Goal: Task Accomplishment & Management: Manage account settings

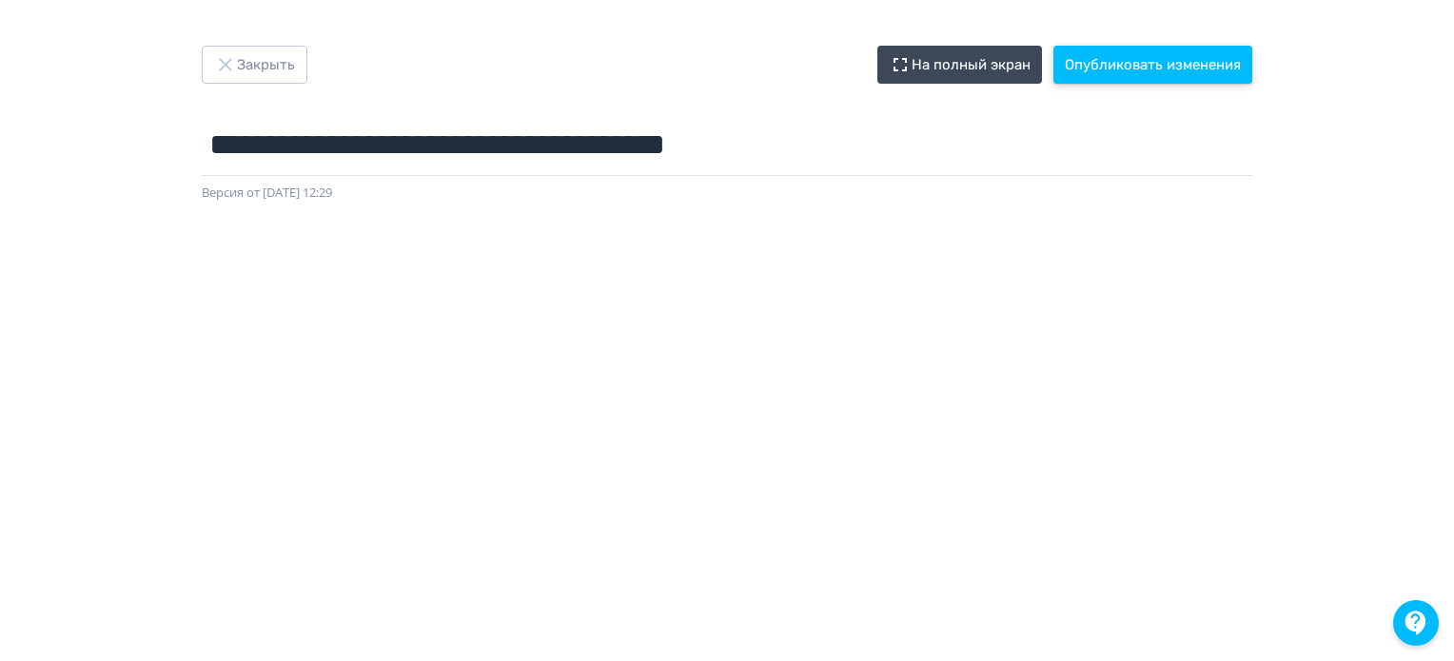
click at [1130, 55] on button "Опубликовать изменения" at bounding box center [1152, 65] width 199 height 38
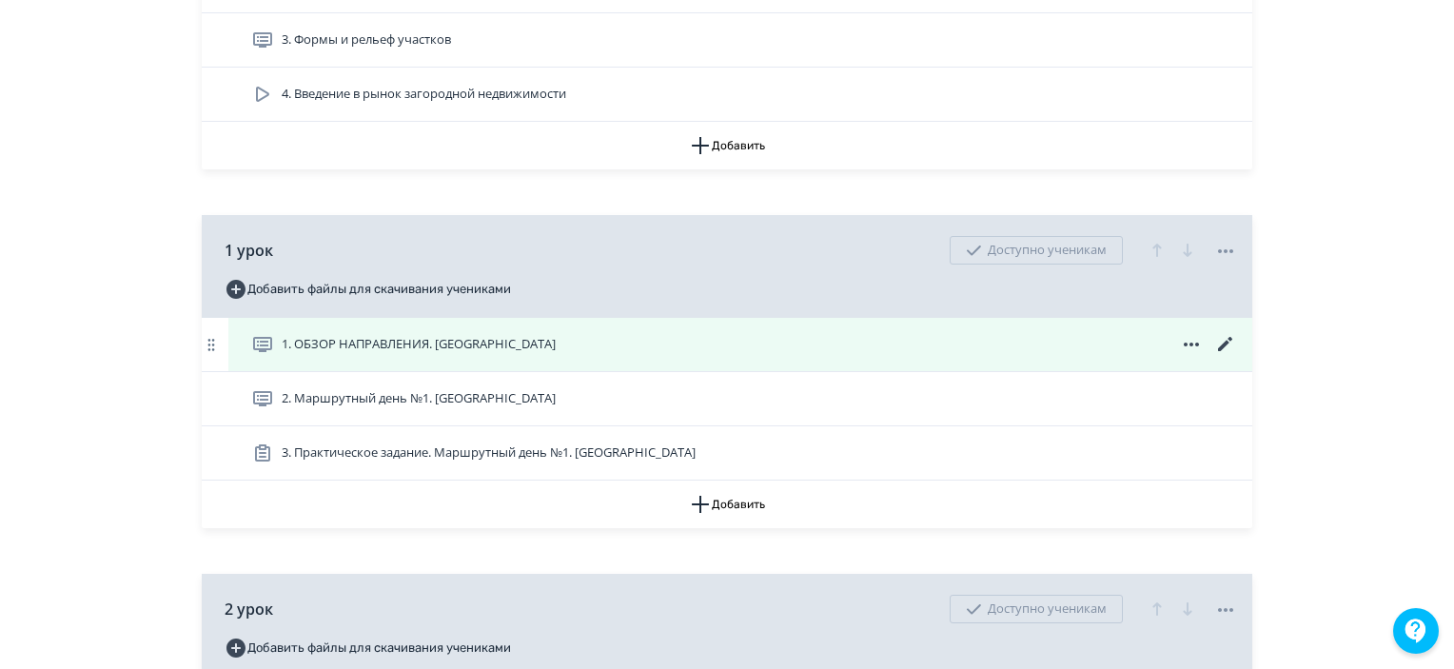
scroll to position [761, 0]
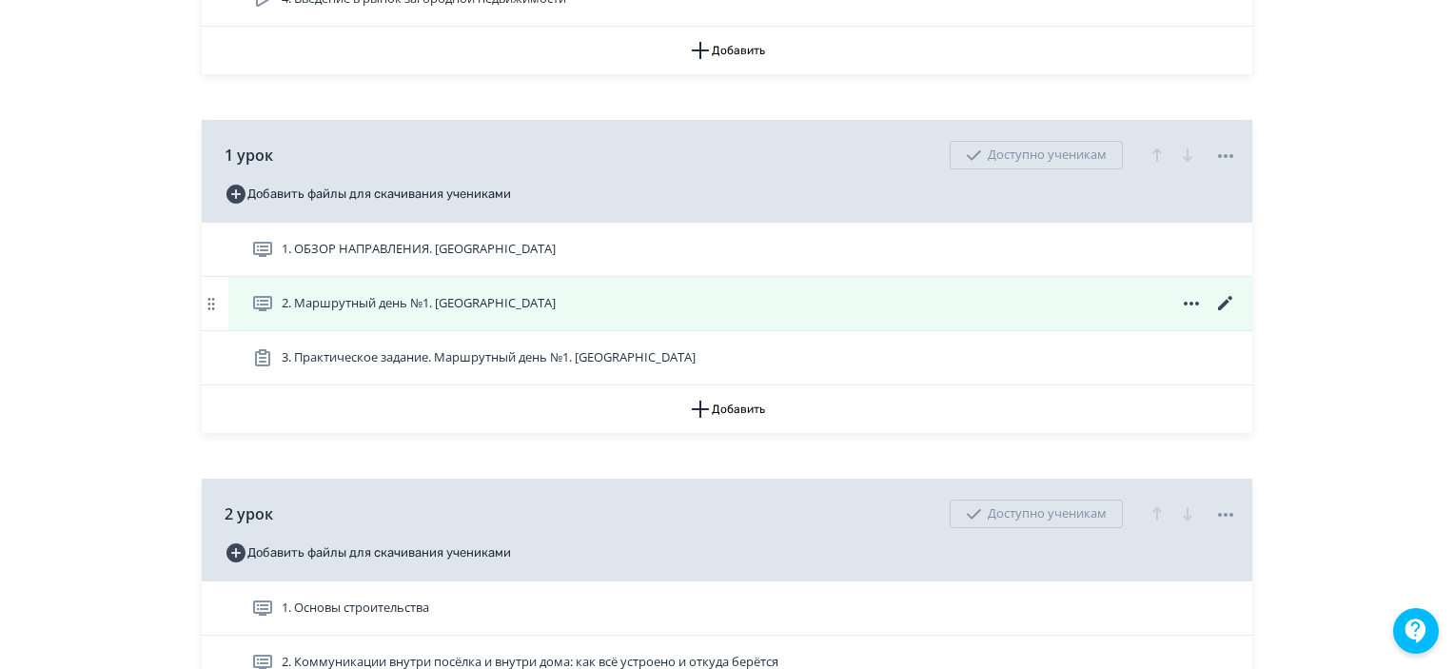
click at [1228, 315] on icon at bounding box center [1225, 303] width 23 height 23
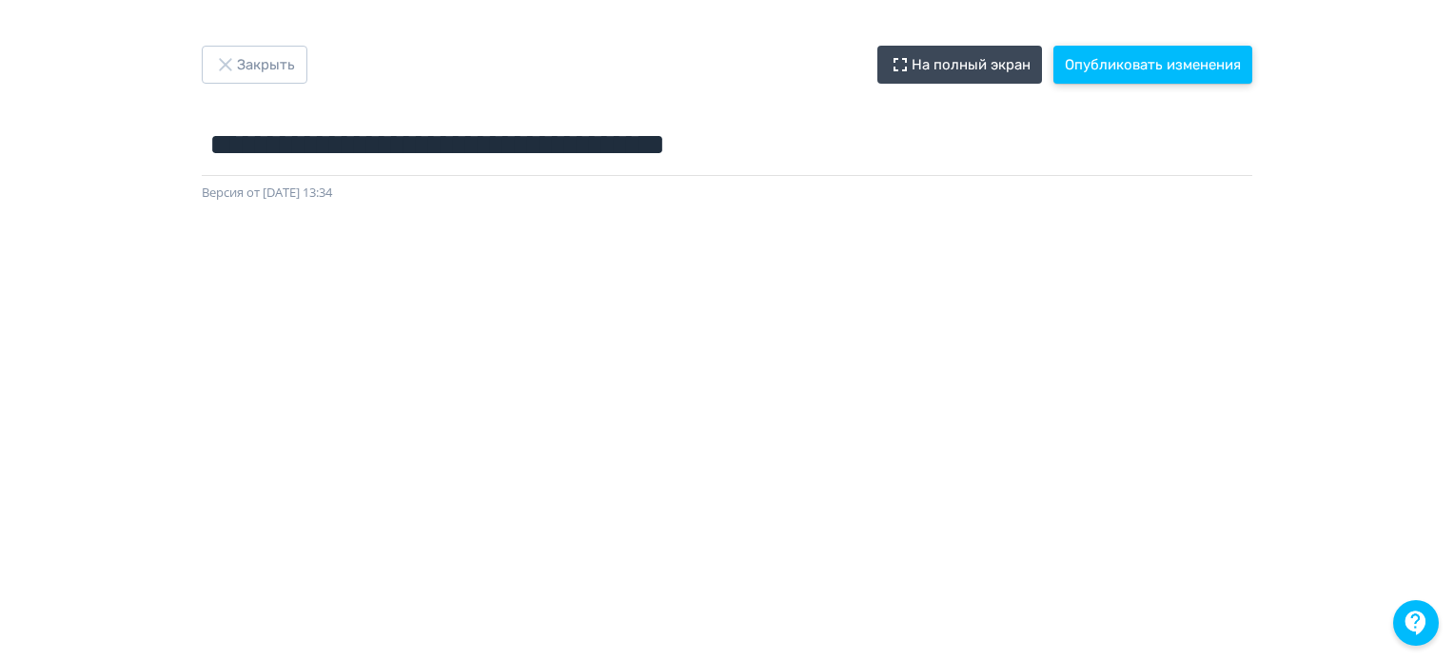
click at [1142, 56] on button "Опубликовать изменения" at bounding box center [1152, 65] width 199 height 38
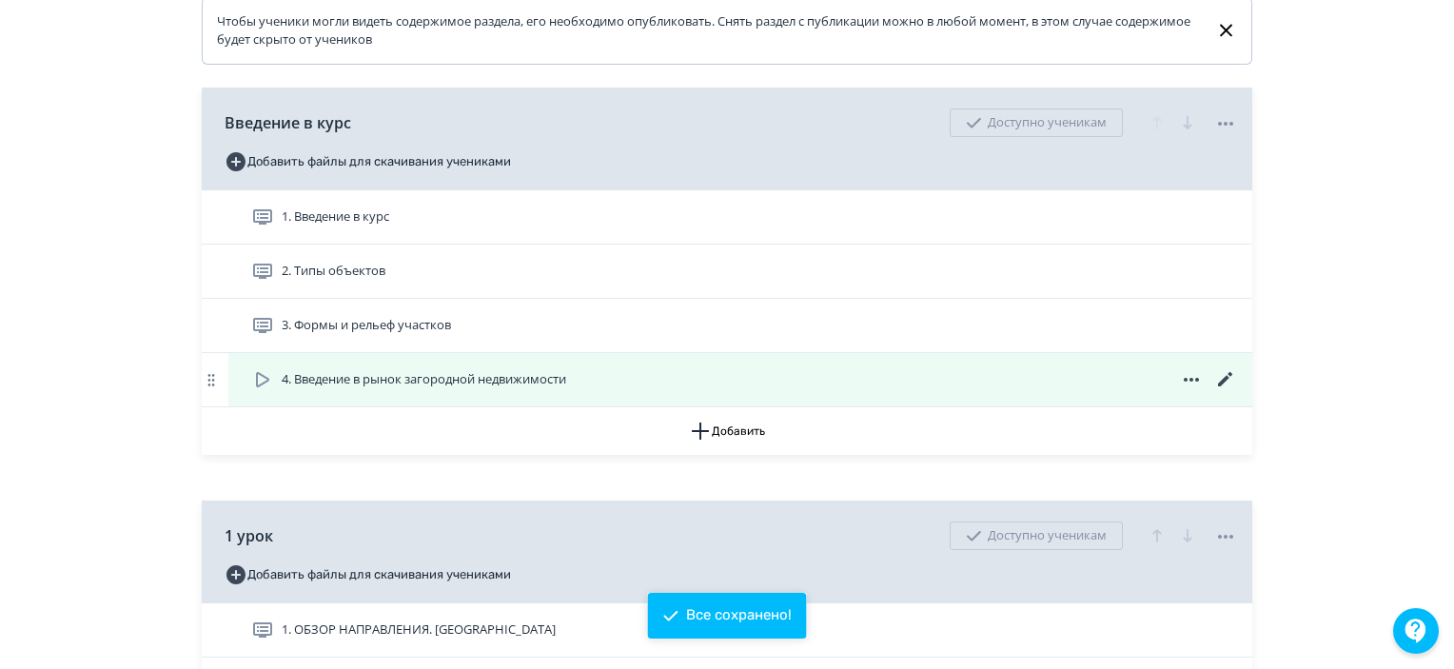
scroll to position [666, 0]
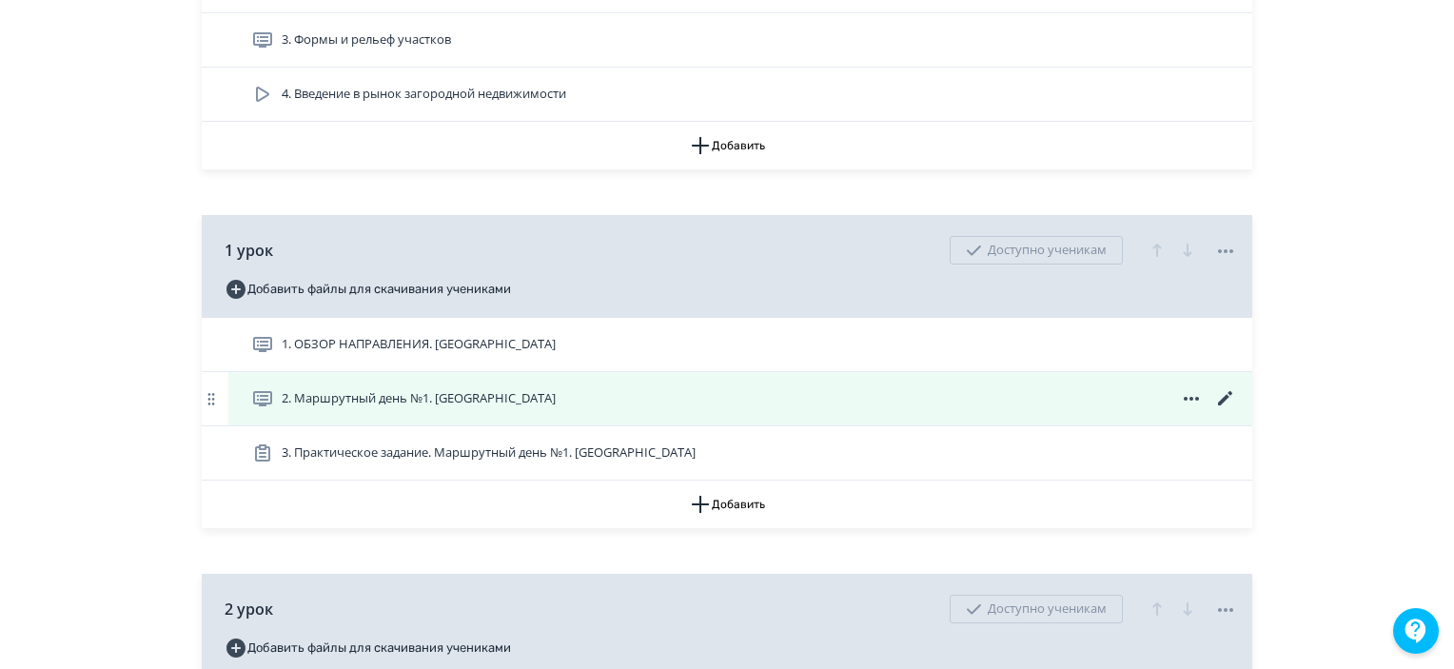
click at [1229, 410] on icon at bounding box center [1225, 398] width 23 height 23
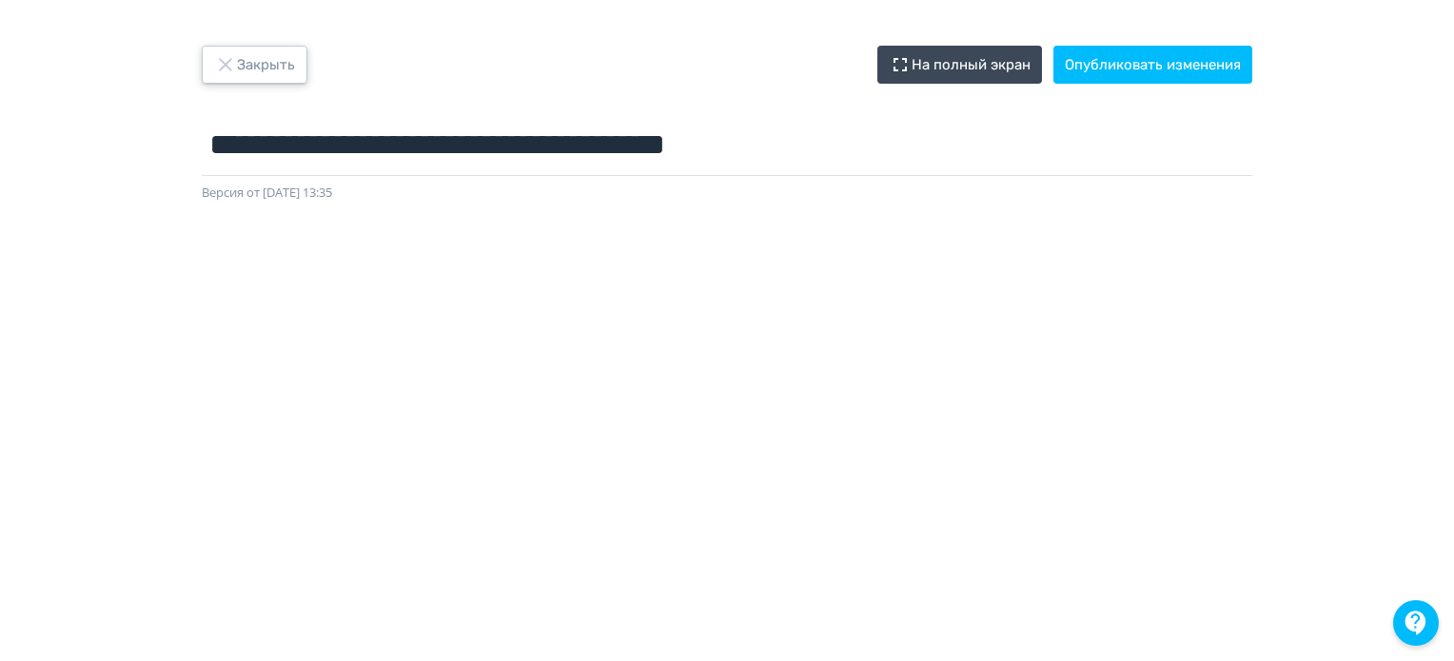
click at [232, 61] on icon "button" at bounding box center [225, 64] width 23 height 23
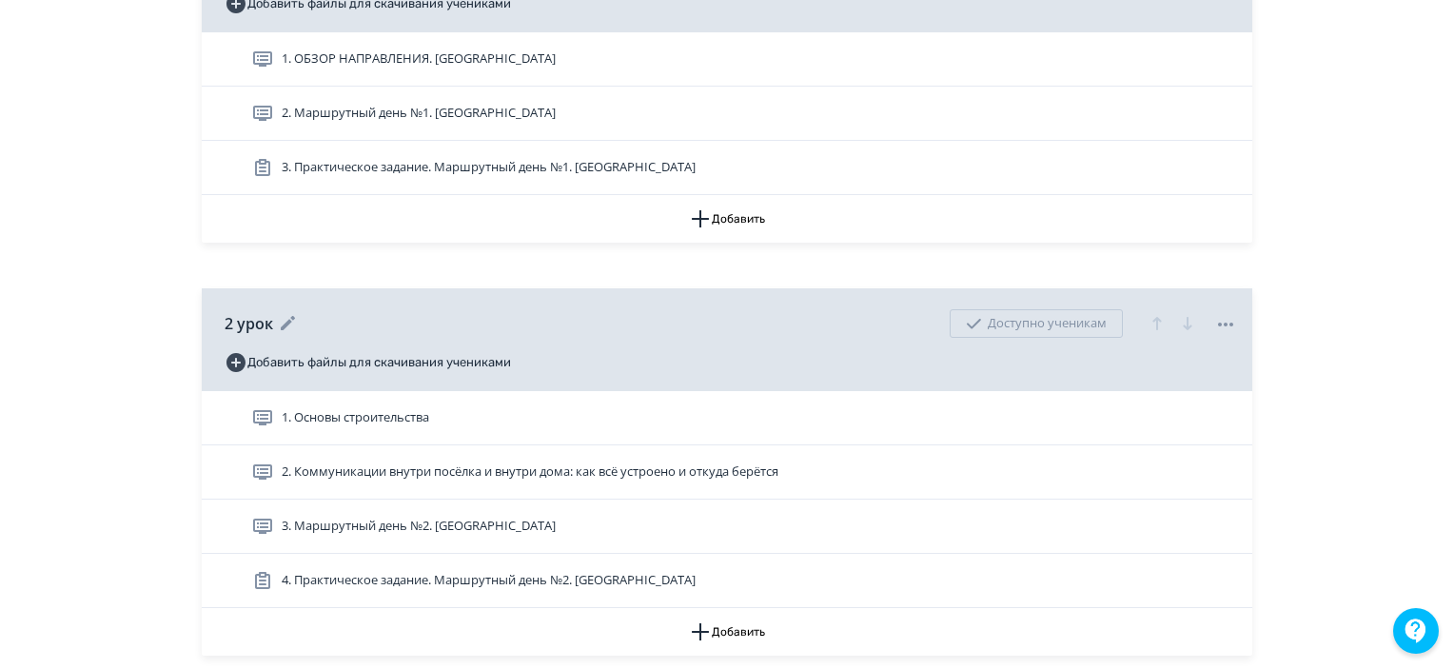
scroll to position [1046, 0]
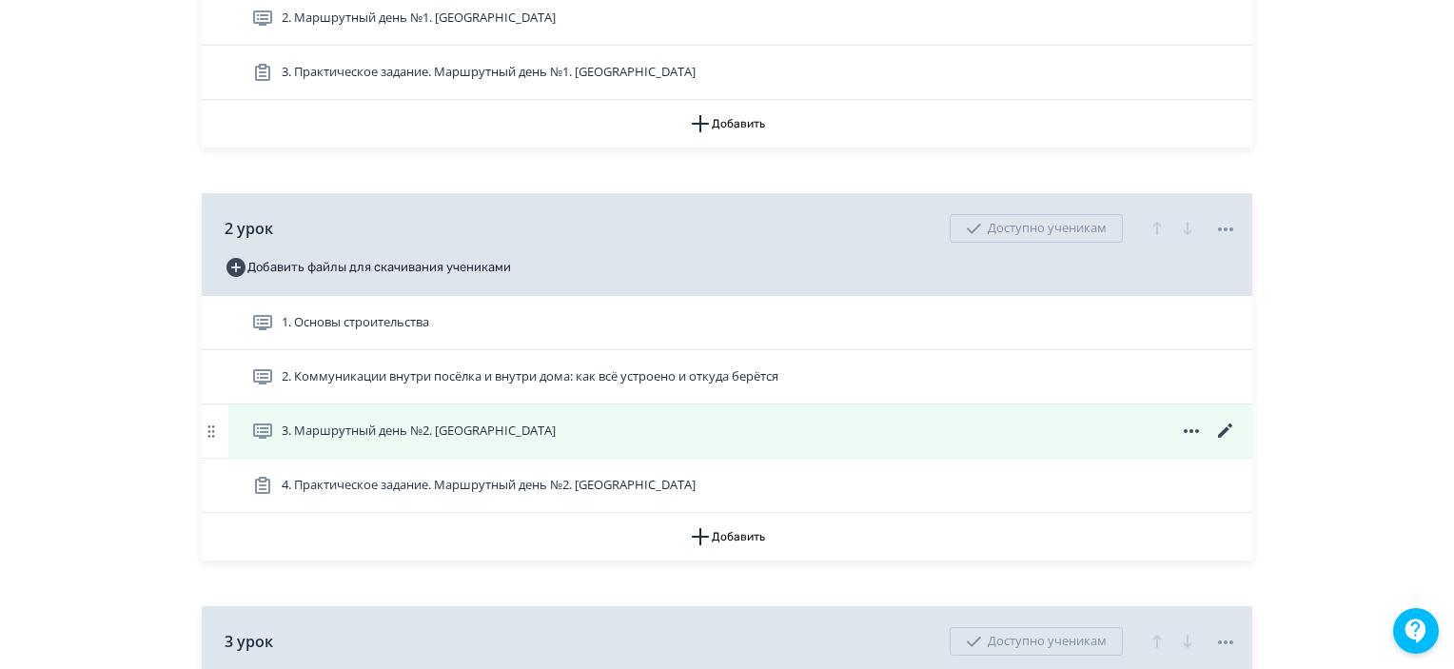
click at [1222, 442] on icon at bounding box center [1225, 431] width 23 height 23
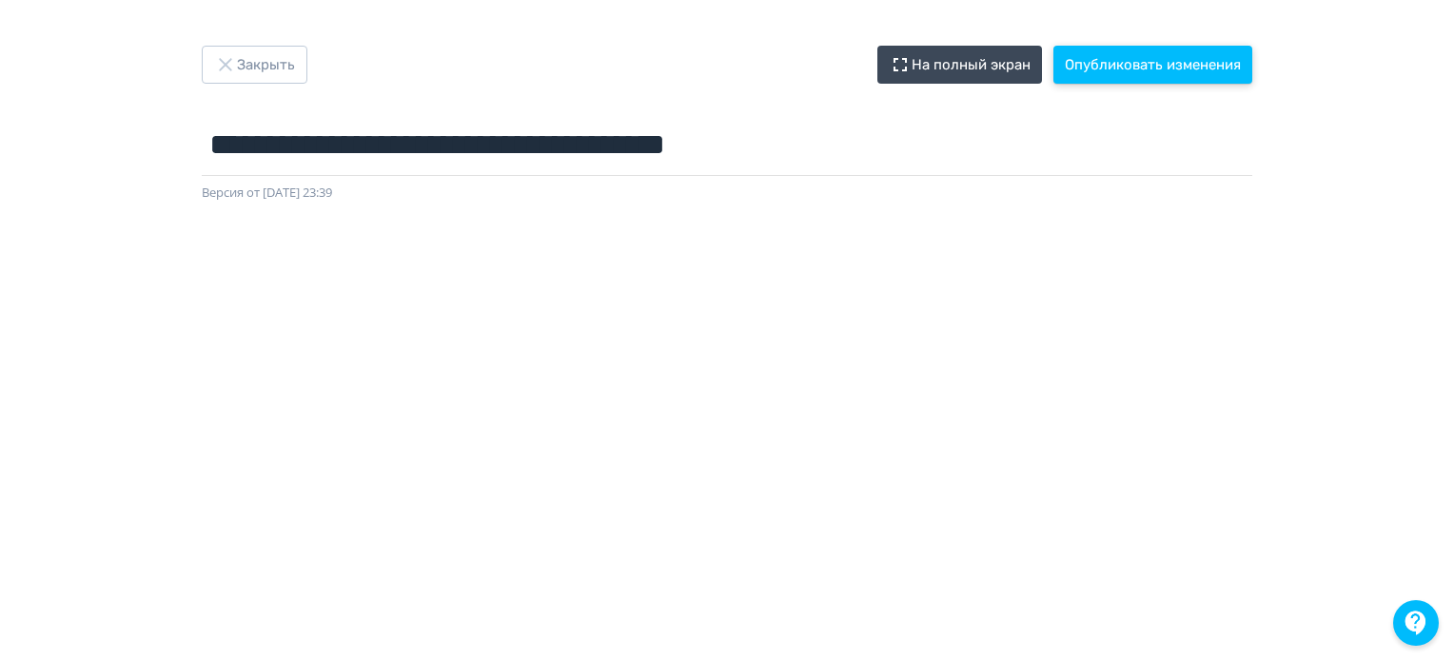
click at [1159, 61] on button "Опубликовать изменения" at bounding box center [1152, 65] width 199 height 38
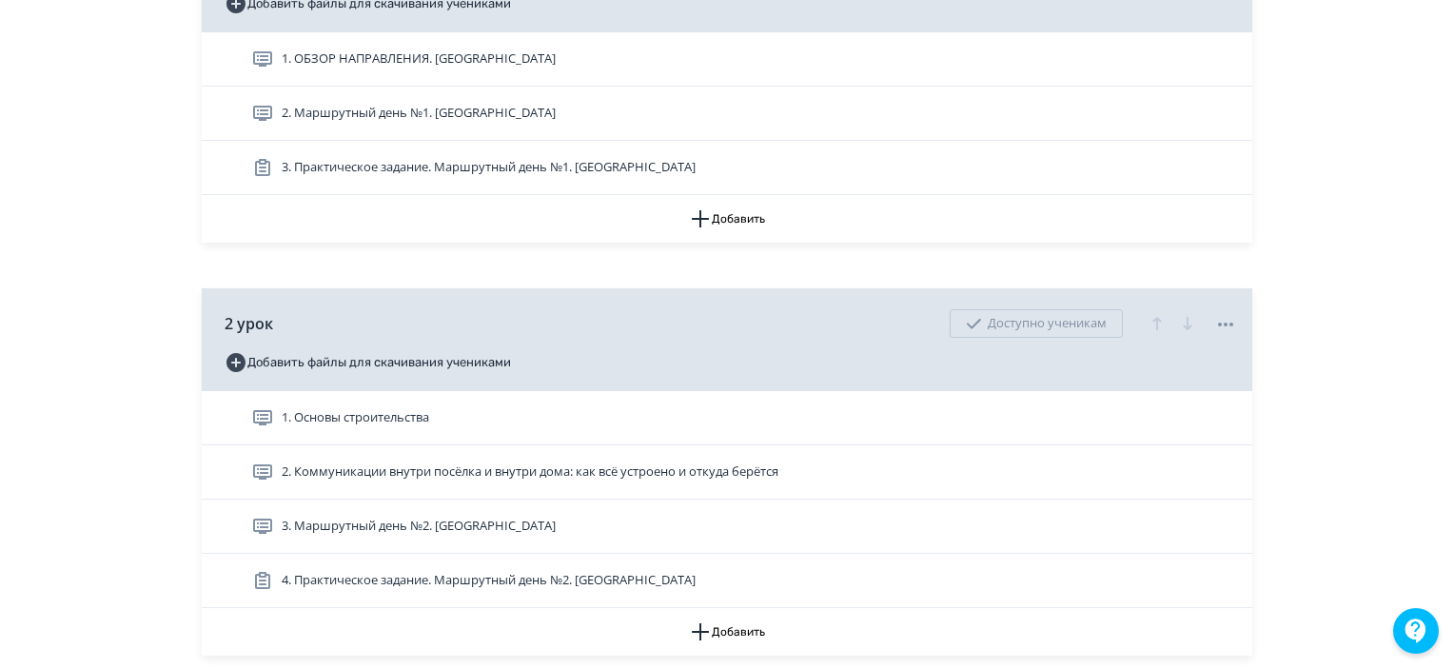
scroll to position [1046, 0]
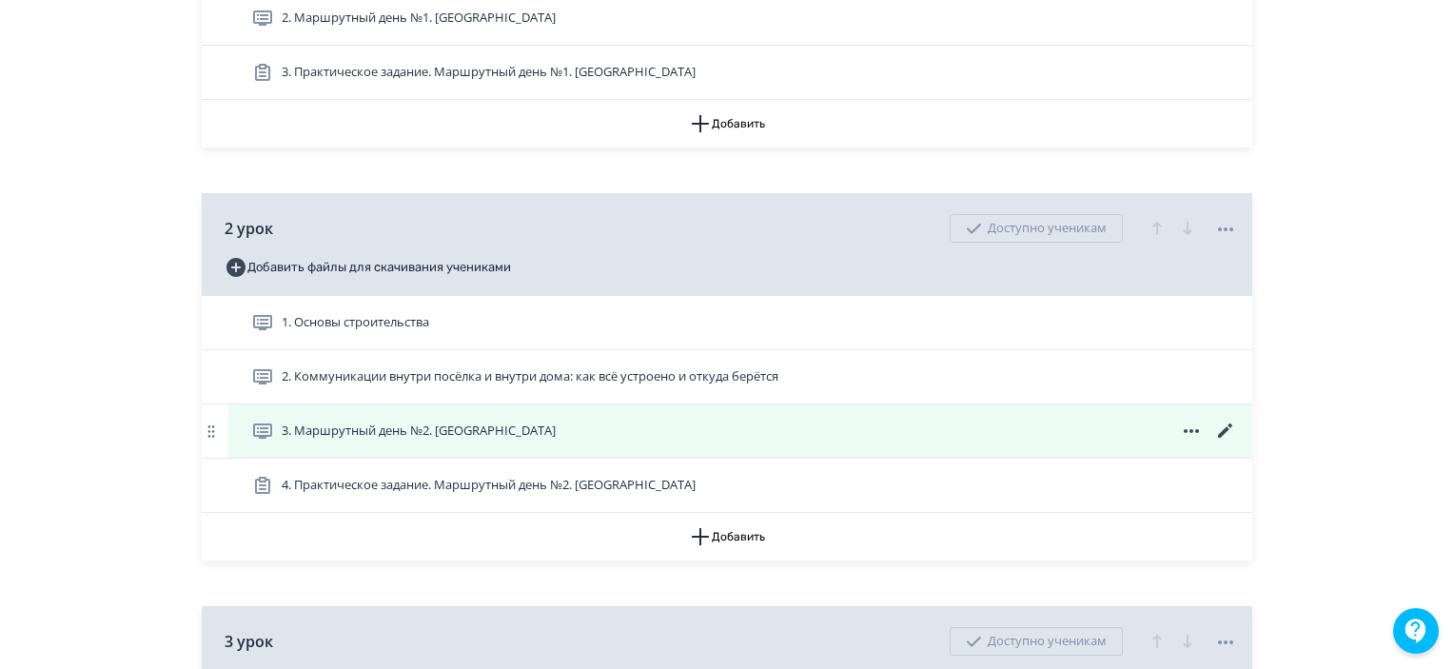
click at [1220, 442] on icon at bounding box center [1225, 431] width 23 height 23
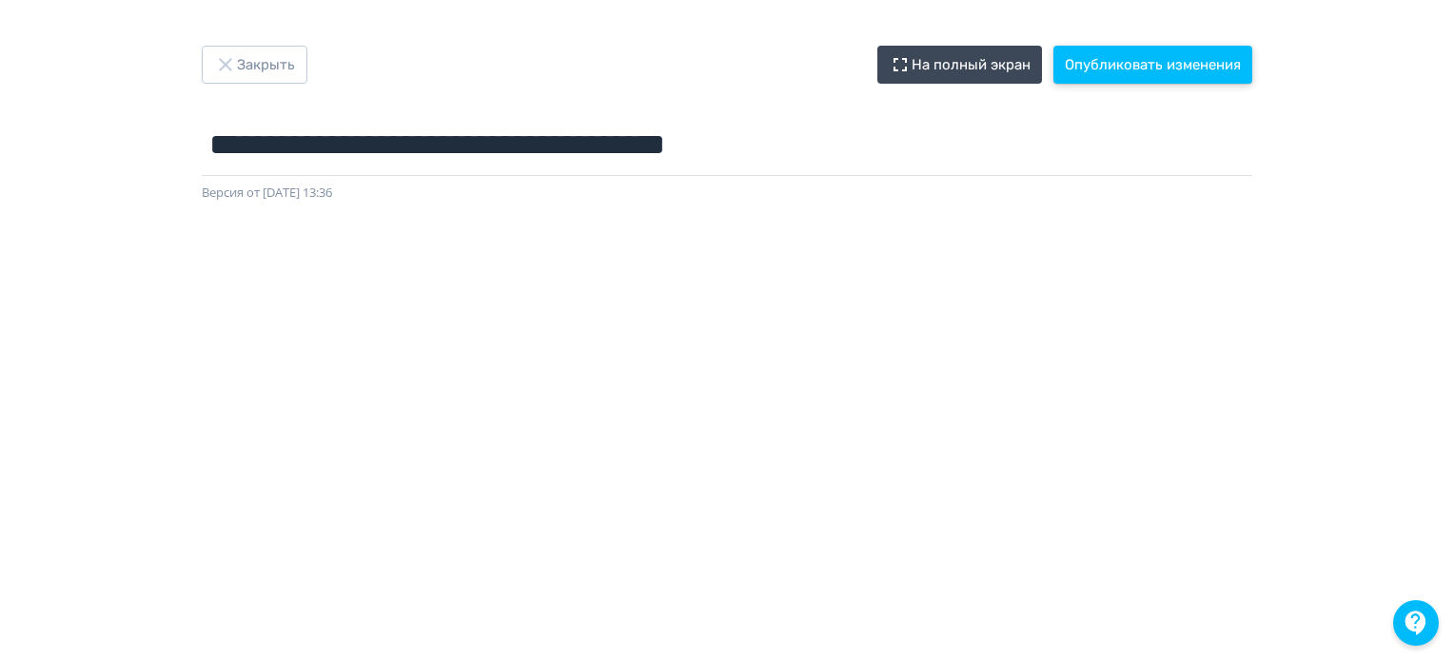
click at [1102, 64] on button "Опубликовать изменения" at bounding box center [1152, 65] width 199 height 38
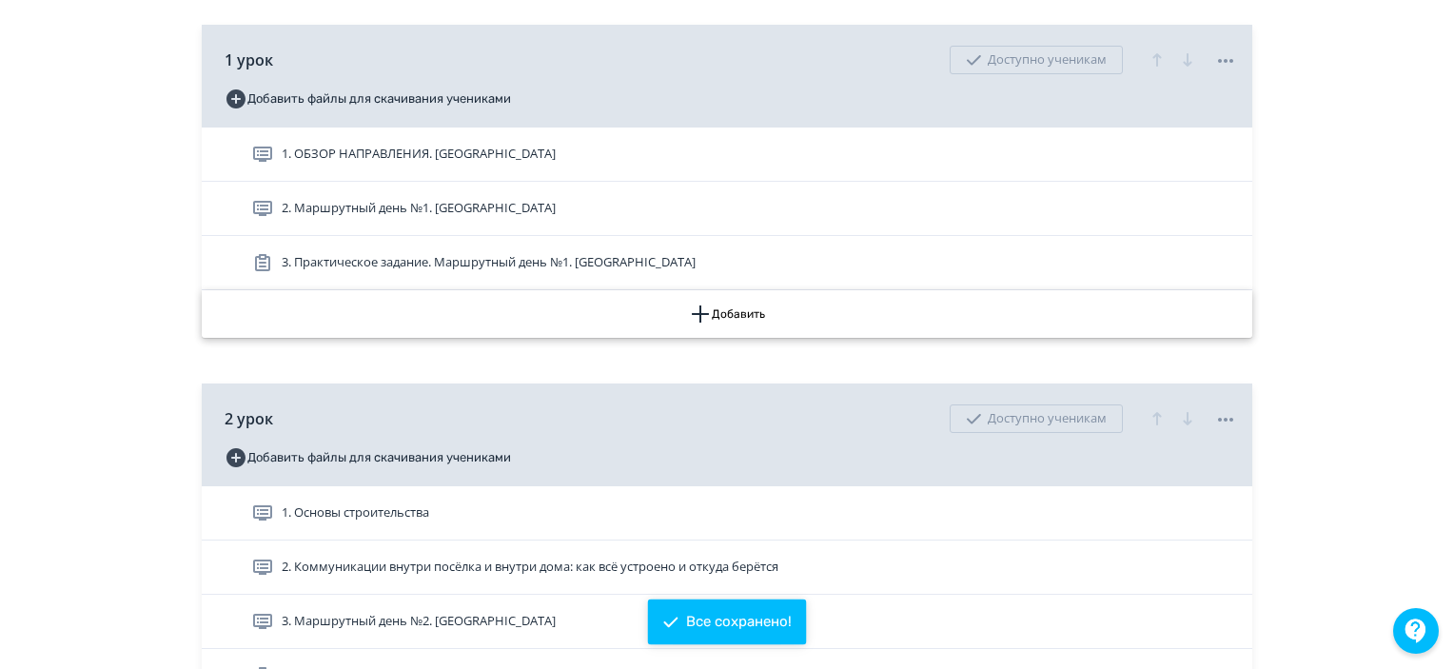
scroll to position [1142, 0]
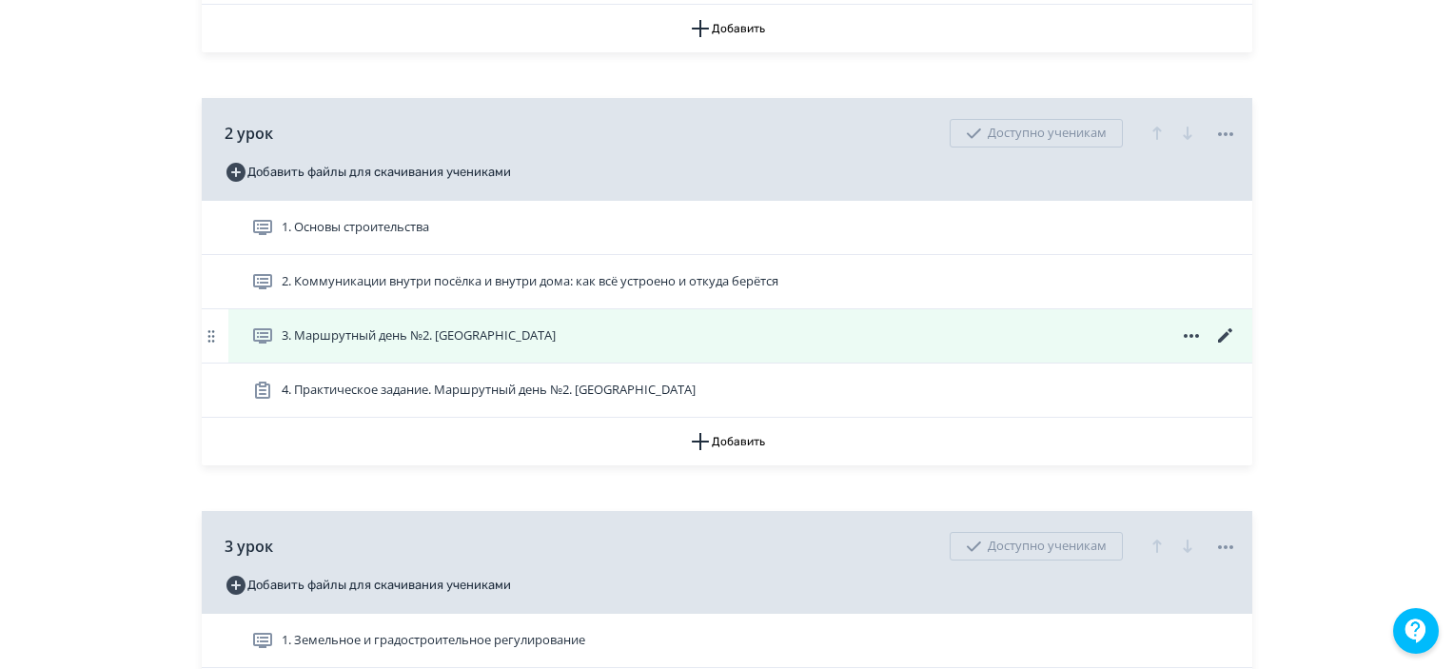
click at [1219, 347] on icon at bounding box center [1225, 335] width 23 height 23
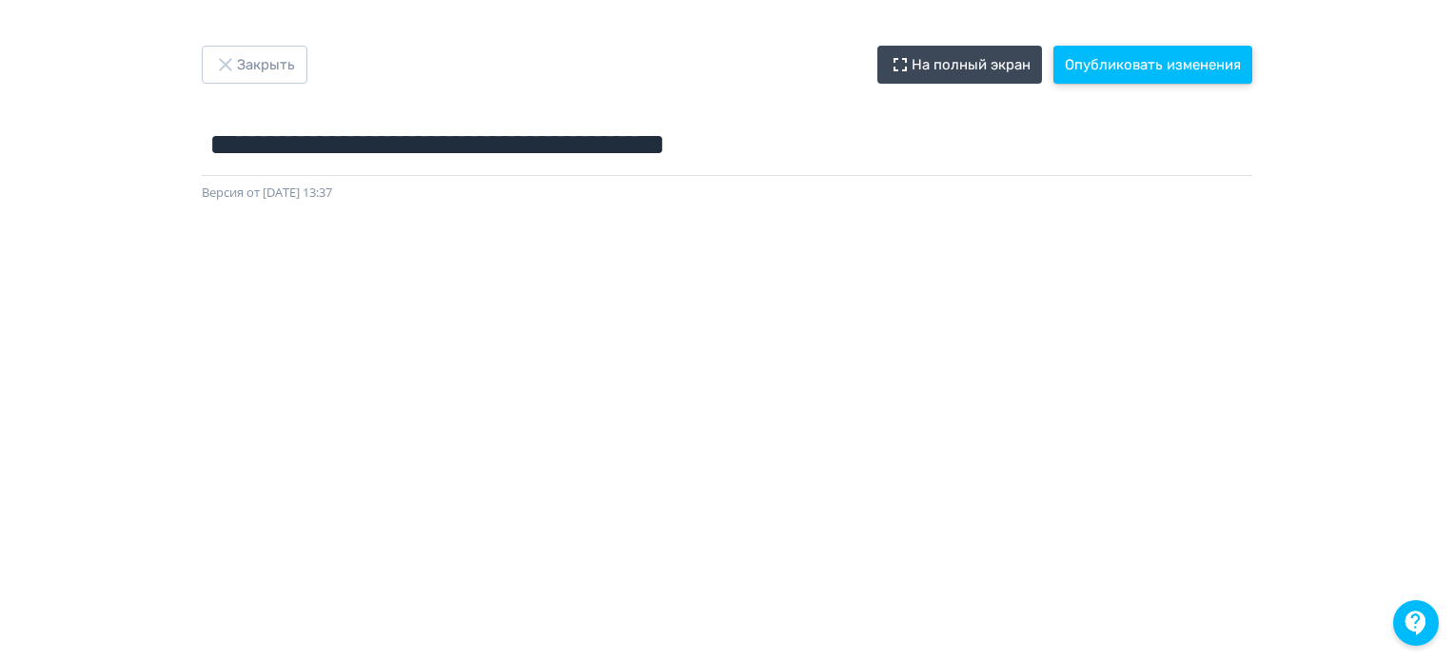
click at [1138, 49] on button "Опубликовать изменения" at bounding box center [1152, 65] width 199 height 38
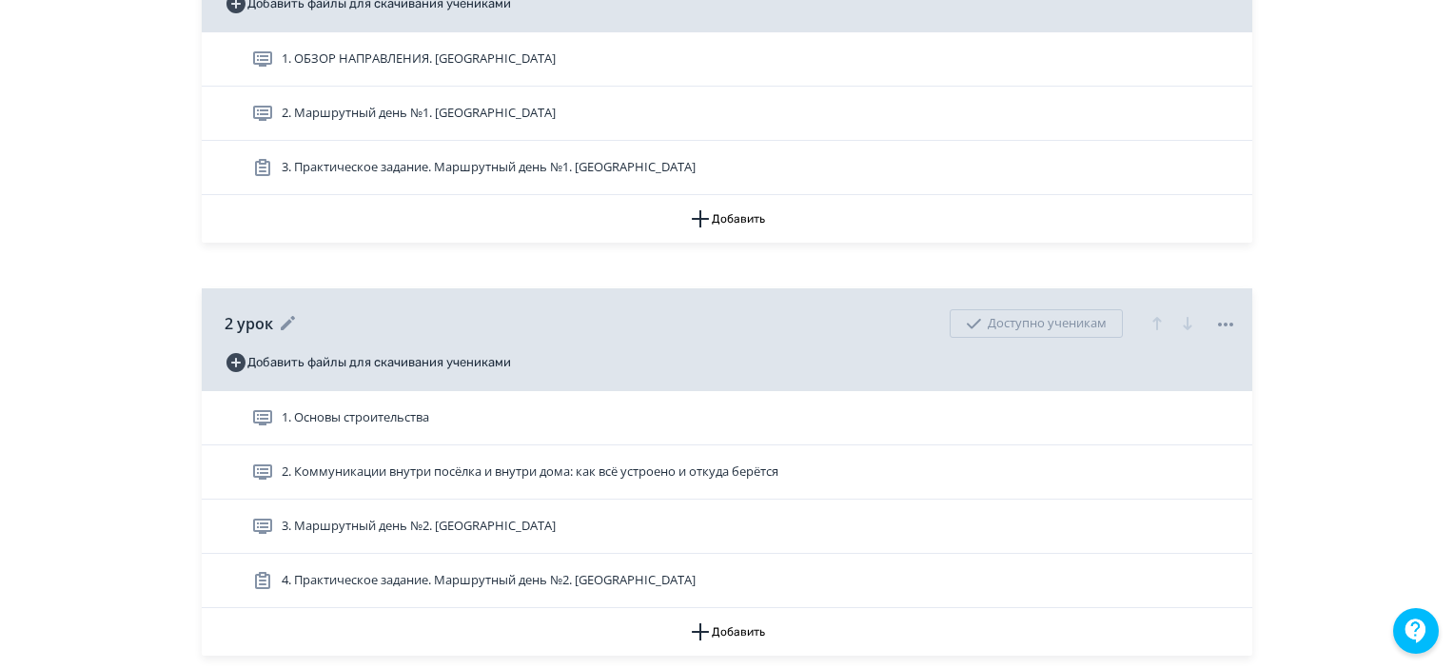
scroll to position [1142, 0]
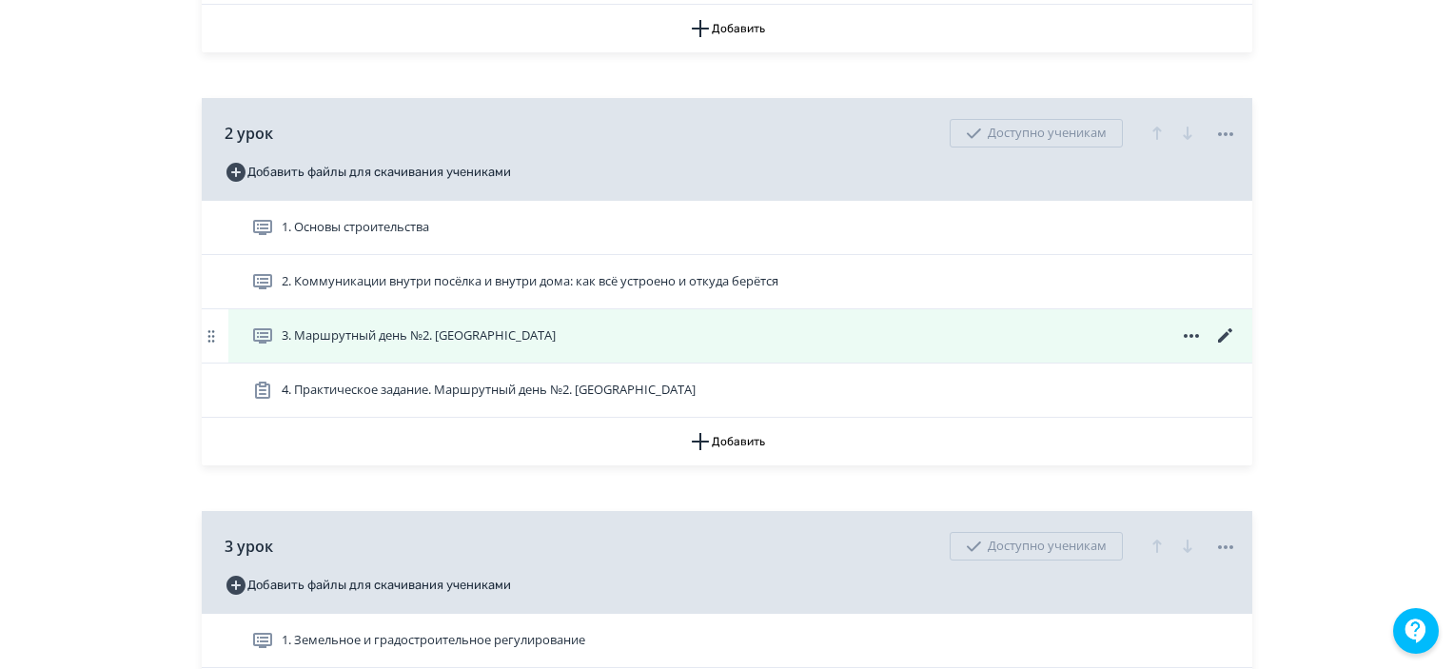
click at [1225, 342] on icon at bounding box center [1225, 335] width 14 height 14
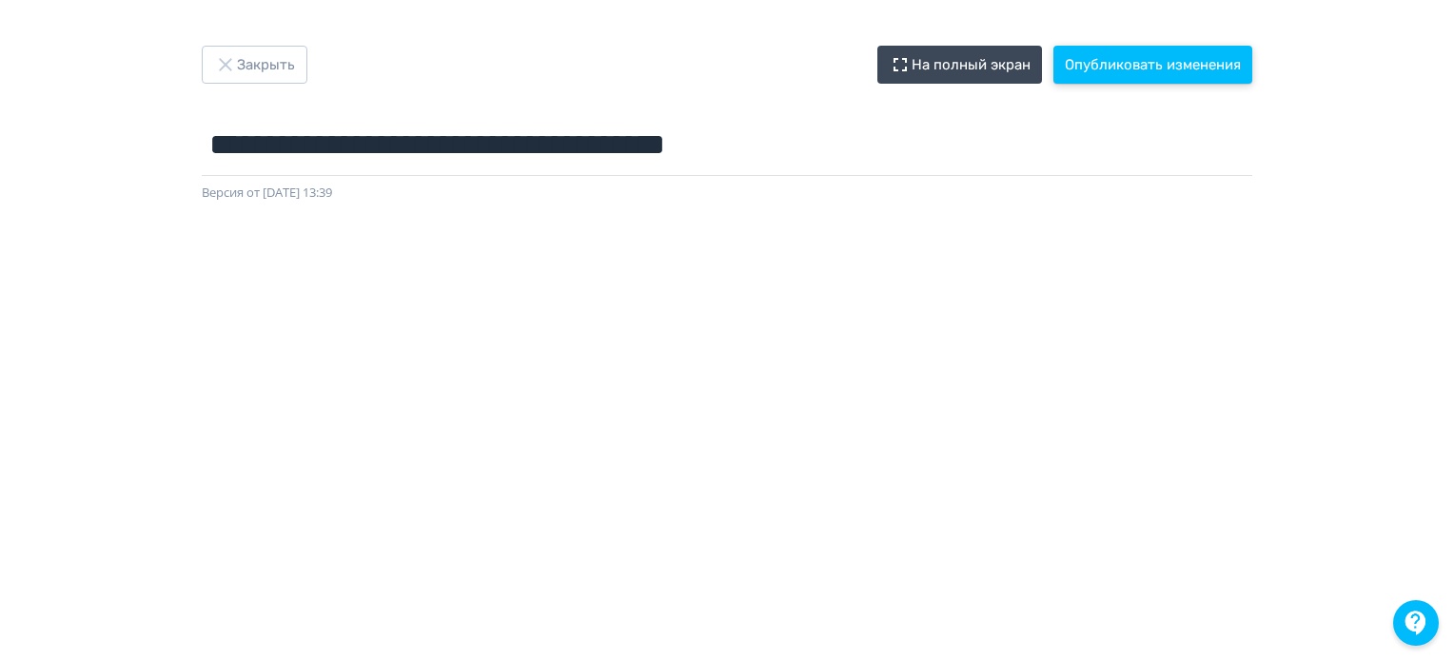
click at [1194, 60] on button "Опубликовать изменения" at bounding box center [1152, 65] width 199 height 38
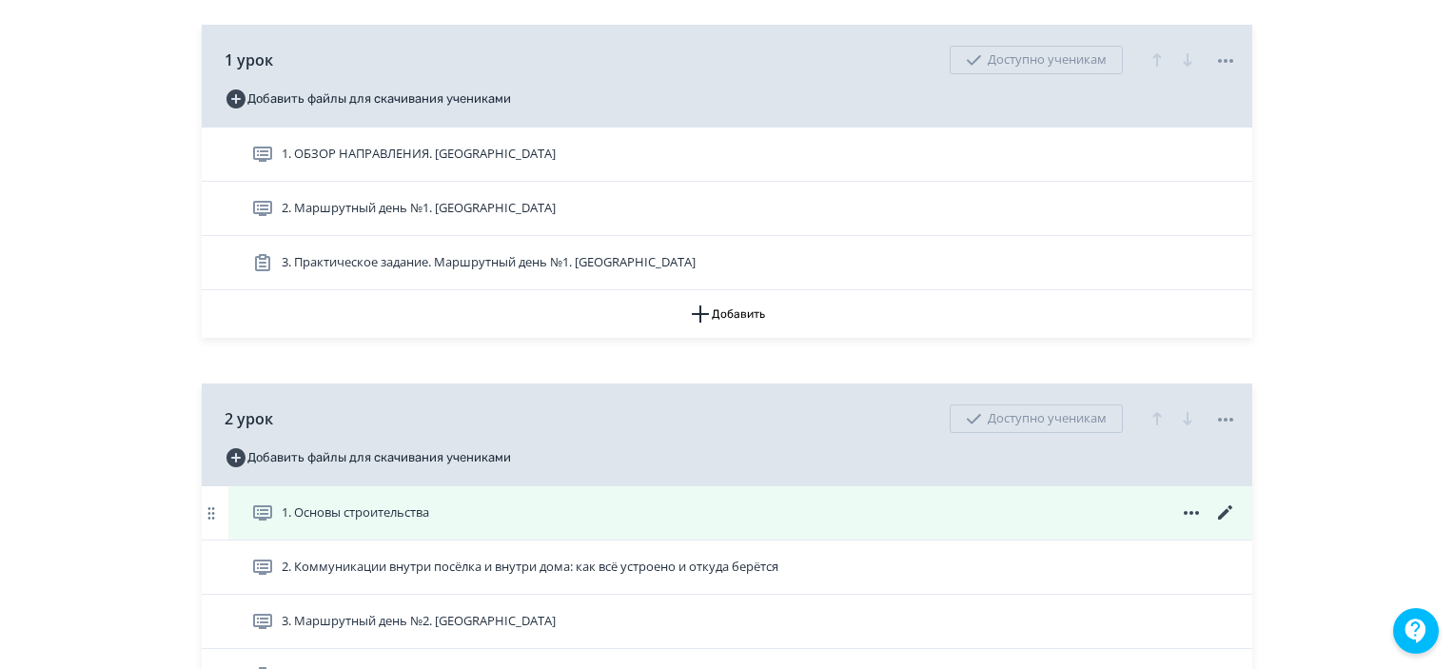
scroll to position [951, 0]
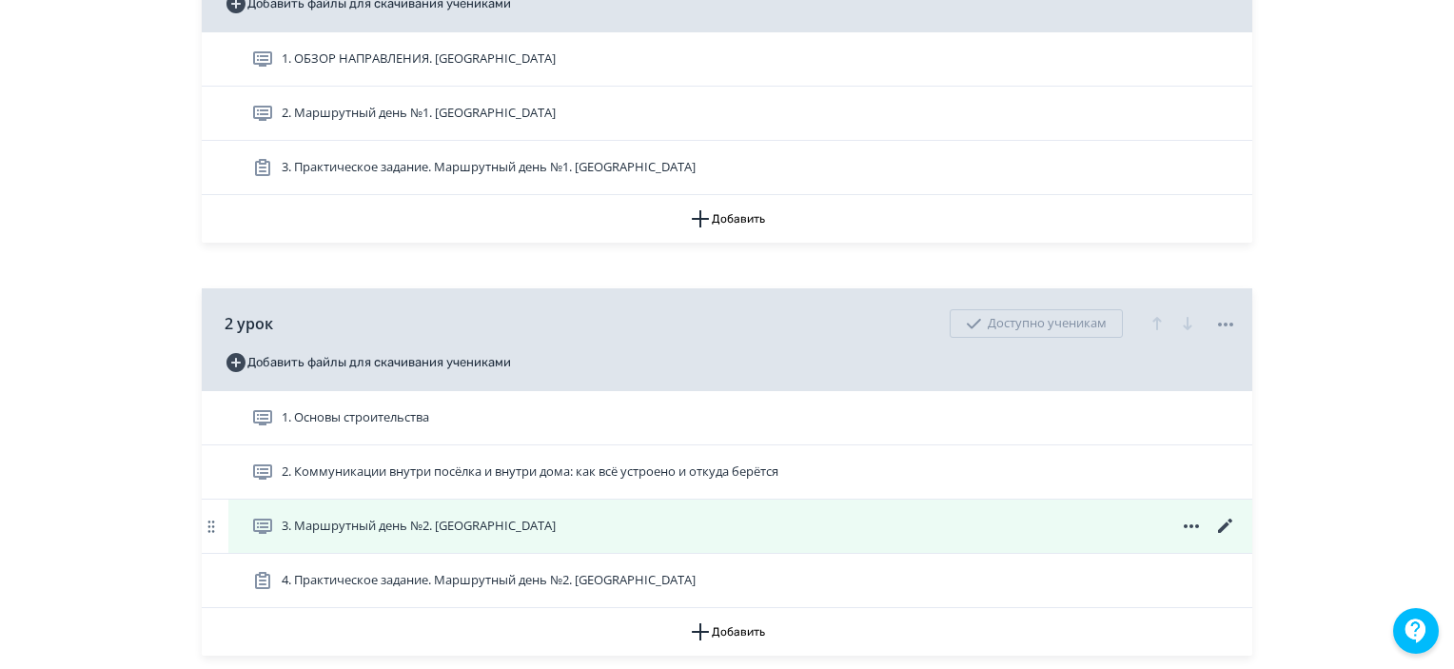
click at [1220, 538] on icon at bounding box center [1225, 526] width 23 height 23
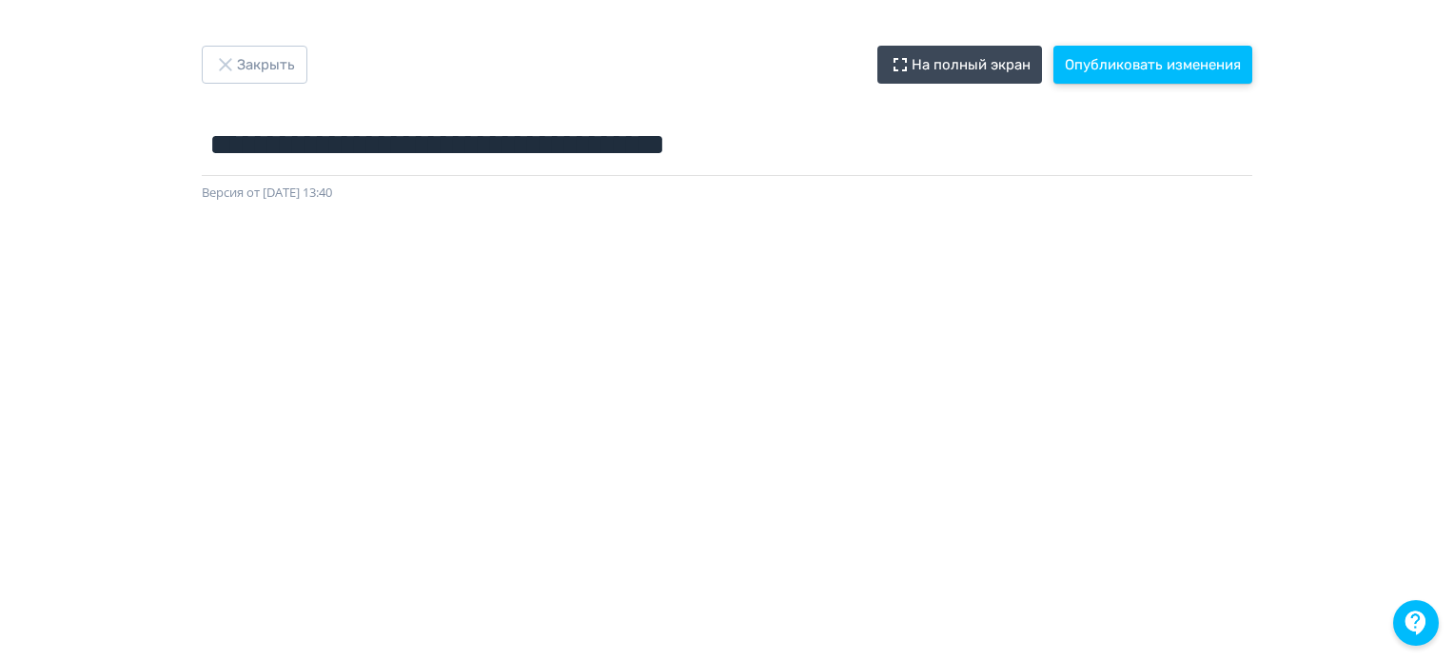
click at [1191, 72] on button "Опубликовать изменения" at bounding box center [1152, 65] width 199 height 38
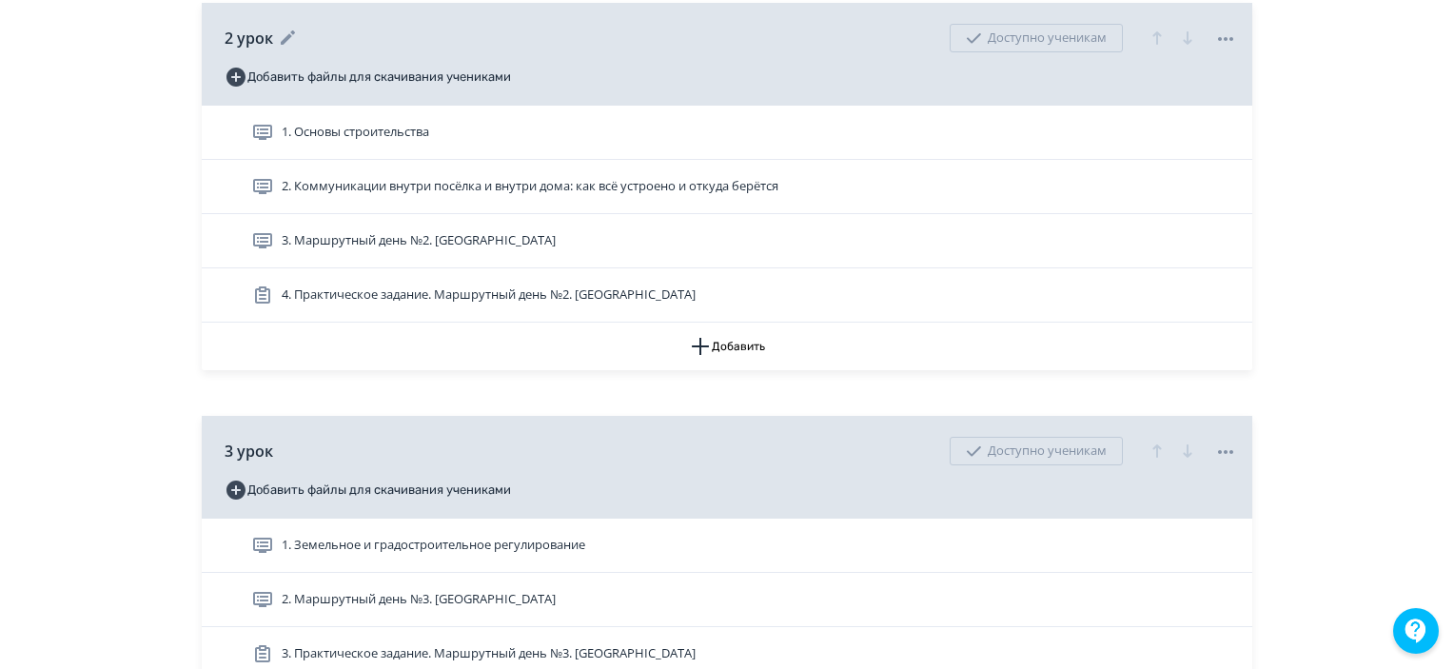
scroll to position [1427, 0]
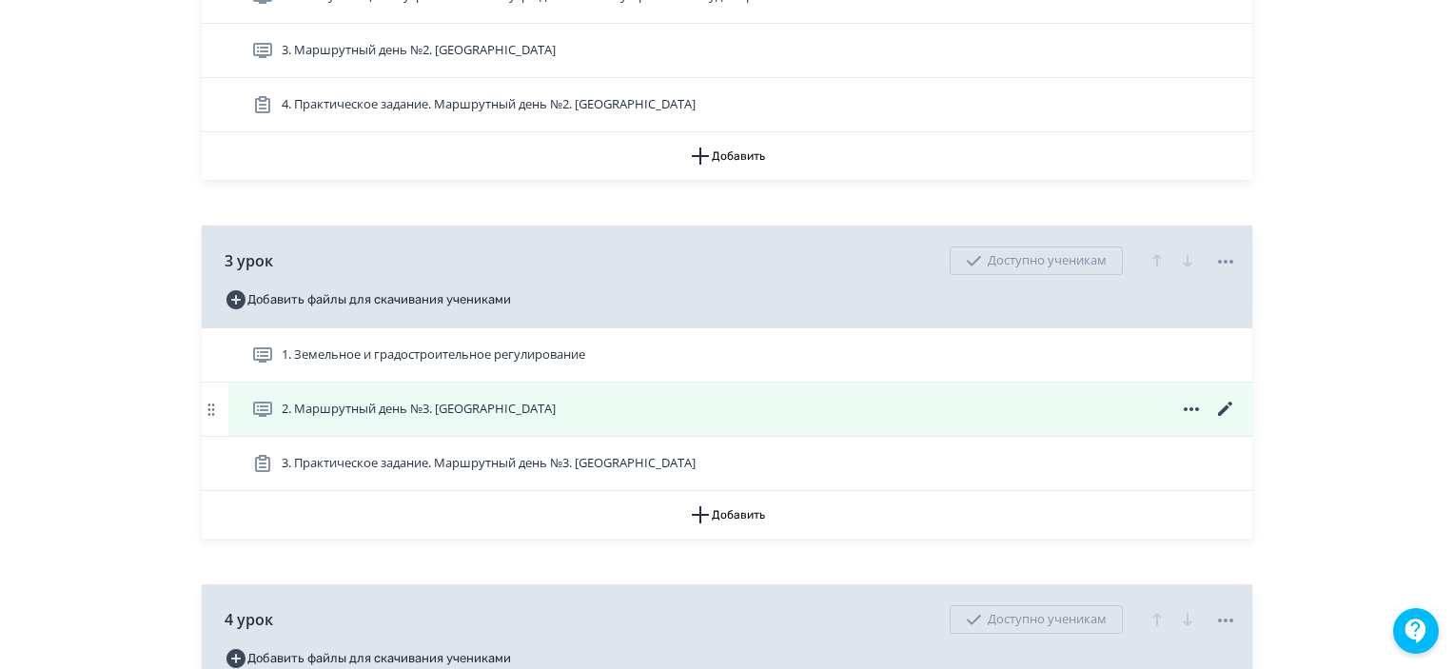
click at [1218, 420] on icon at bounding box center [1225, 409] width 23 height 23
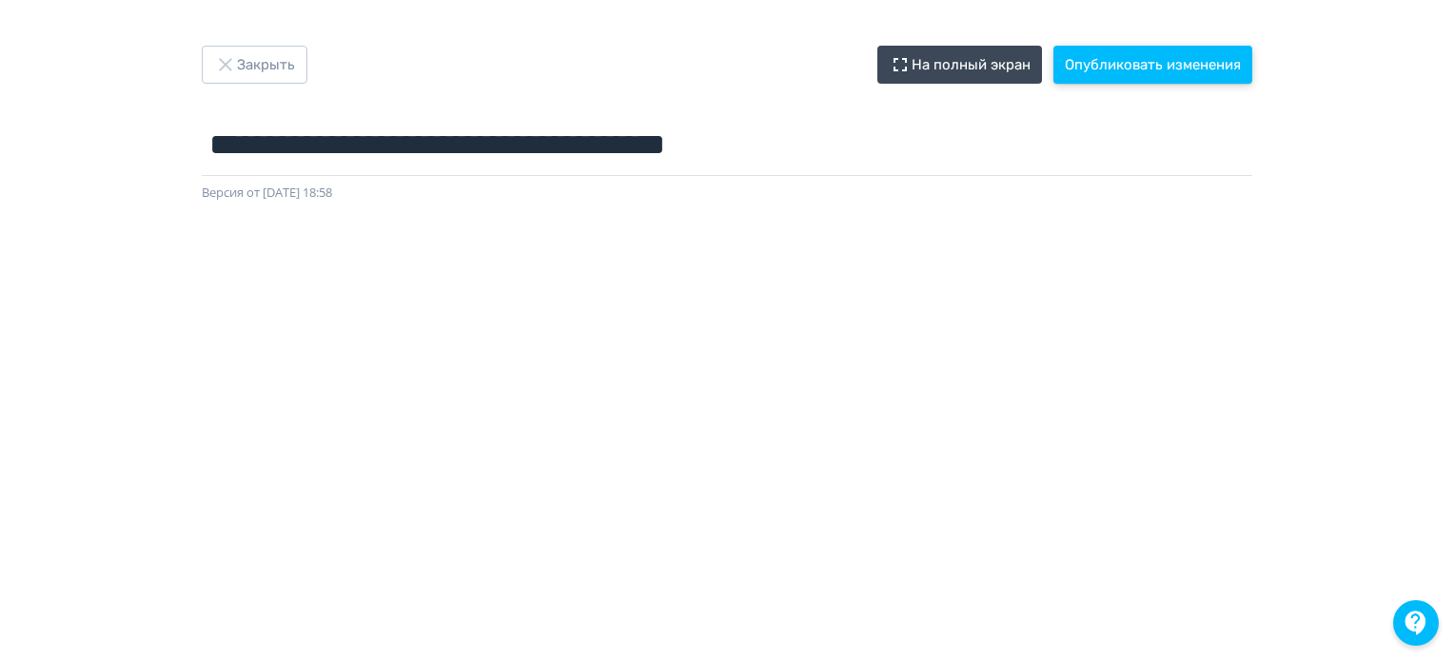
click at [1126, 62] on button "Опубликовать изменения" at bounding box center [1152, 65] width 199 height 38
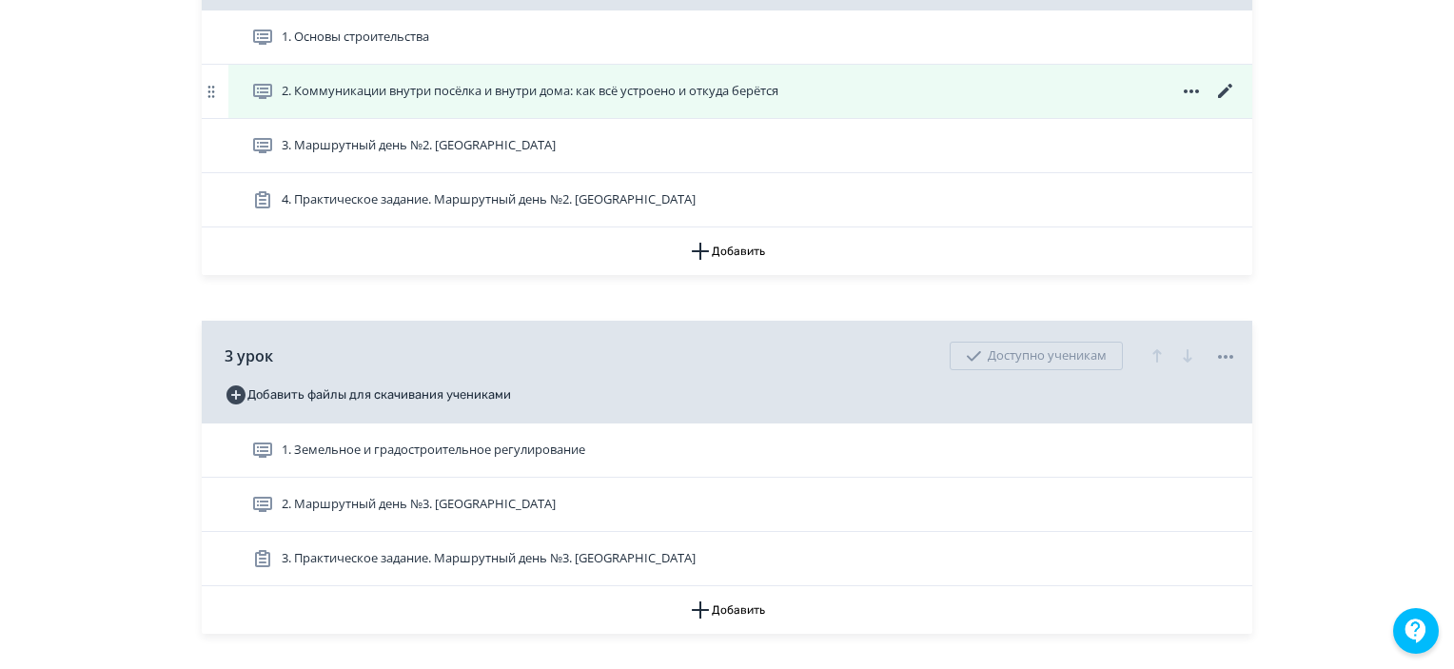
scroll to position [1522, 0]
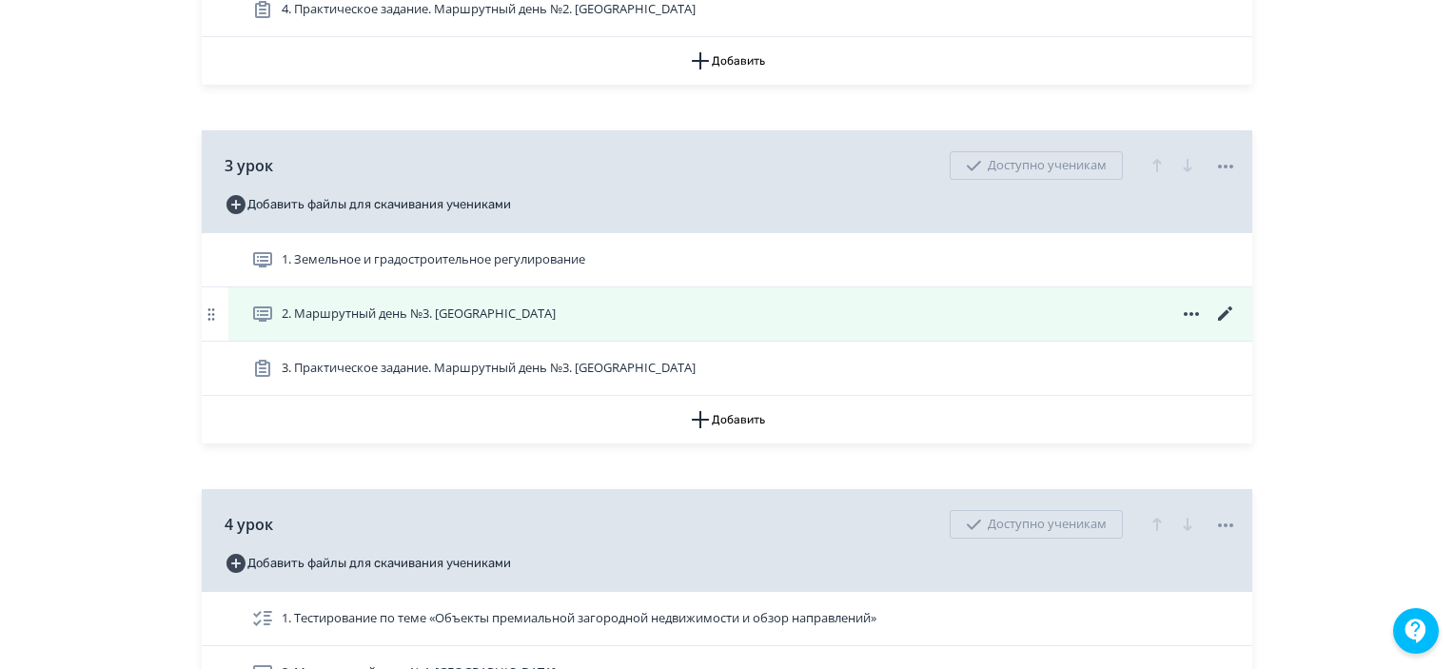
click at [1224, 325] on icon at bounding box center [1225, 314] width 23 height 23
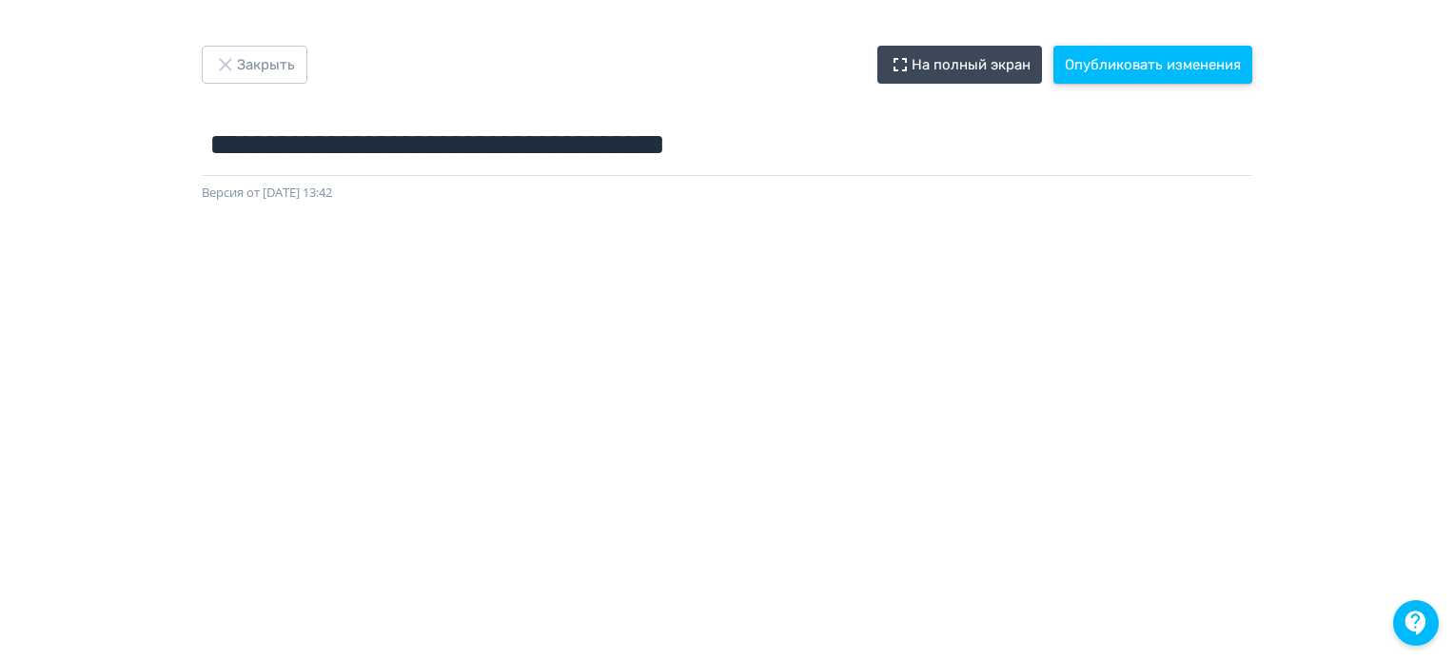
click at [1178, 68] on button "Опубликовать изменения" at bounding box center [1152, 65] width 199 height 38
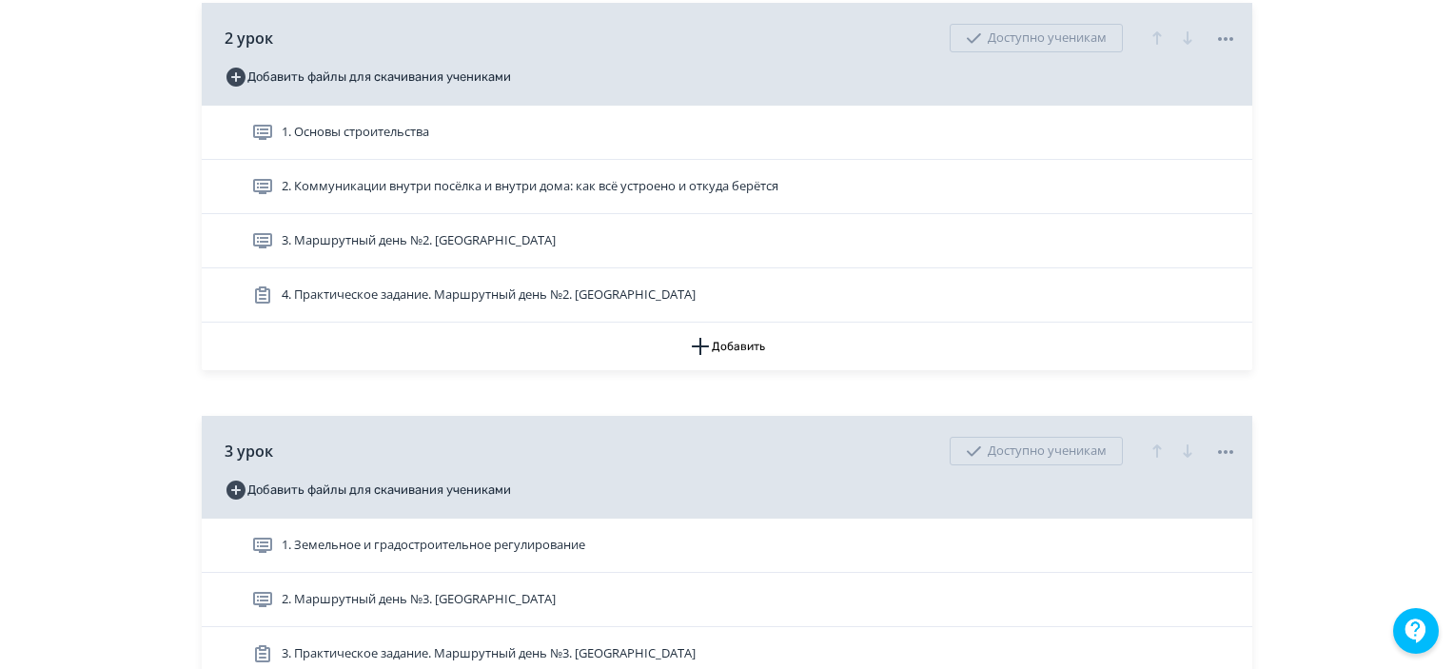
scroll to position [1522, 0]
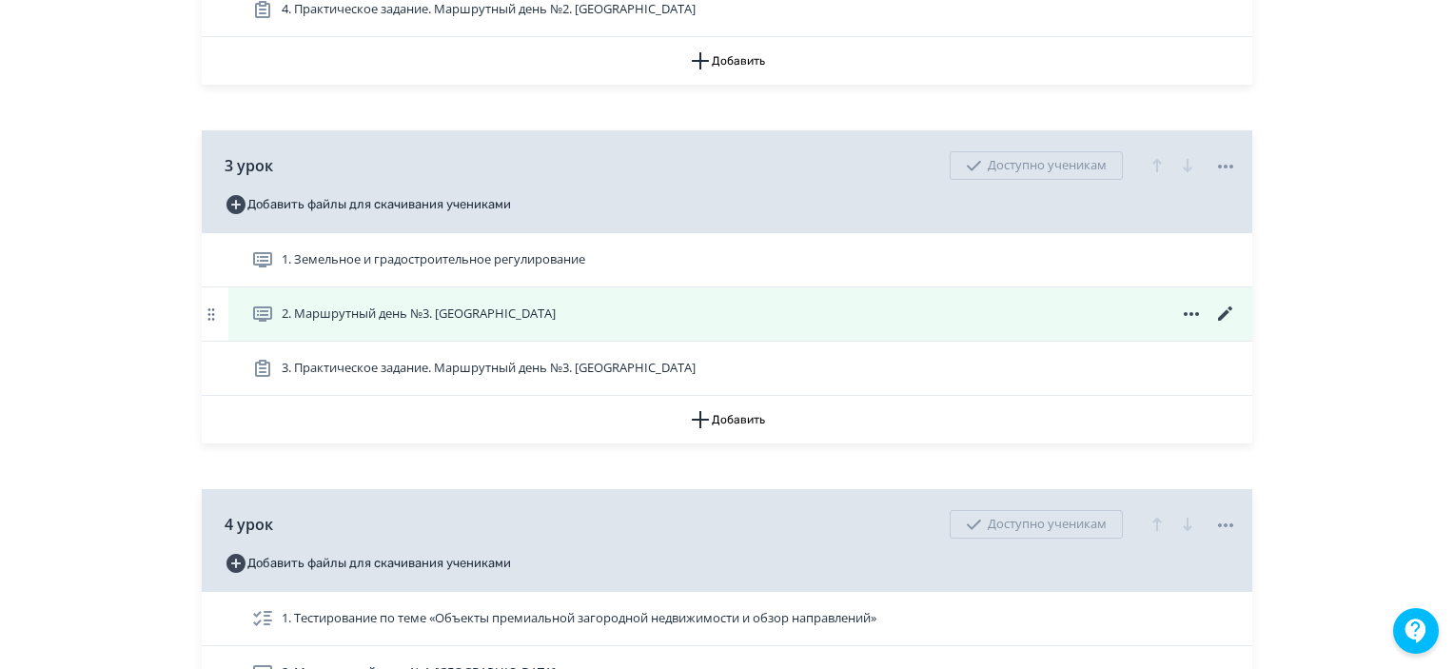
click at [1229, 325] on icon at bounding box center [1225, 314] width 23 height 23
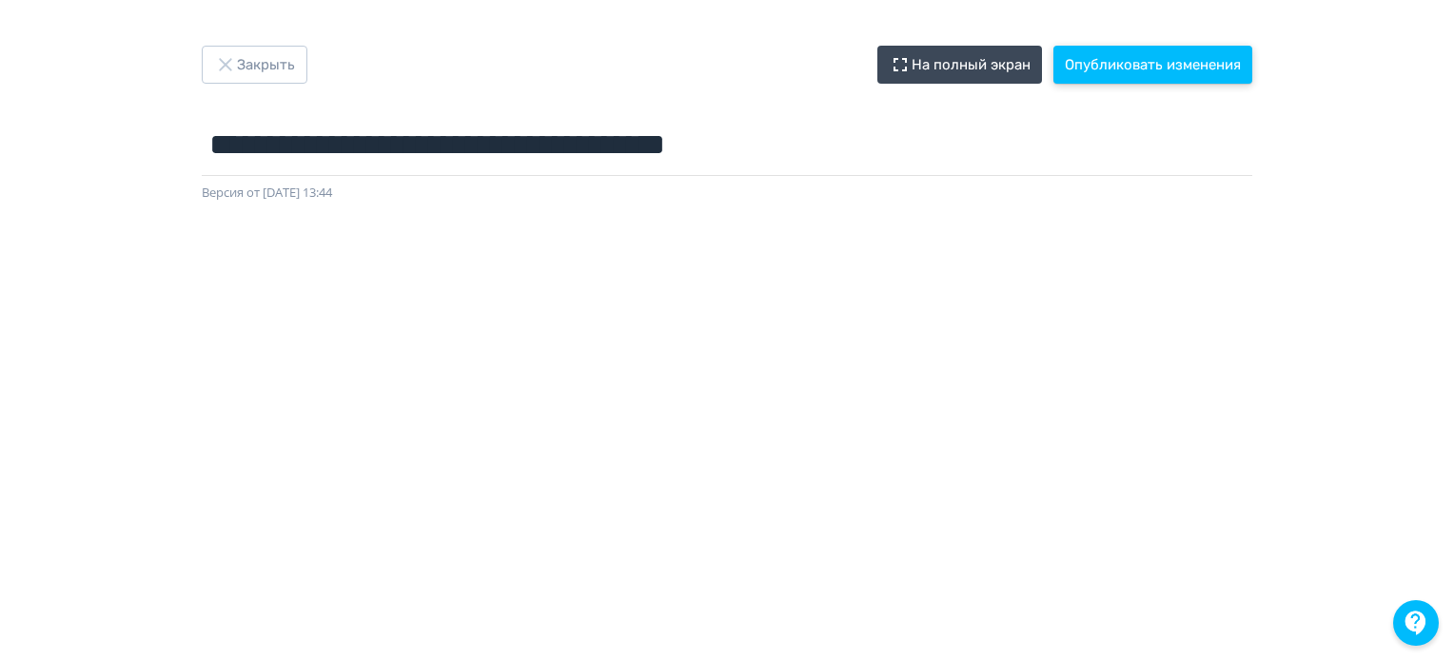
click at [1146, 60] on button "Опубликовать изменения" at bounding box center [1152, 65] width 199 height 38
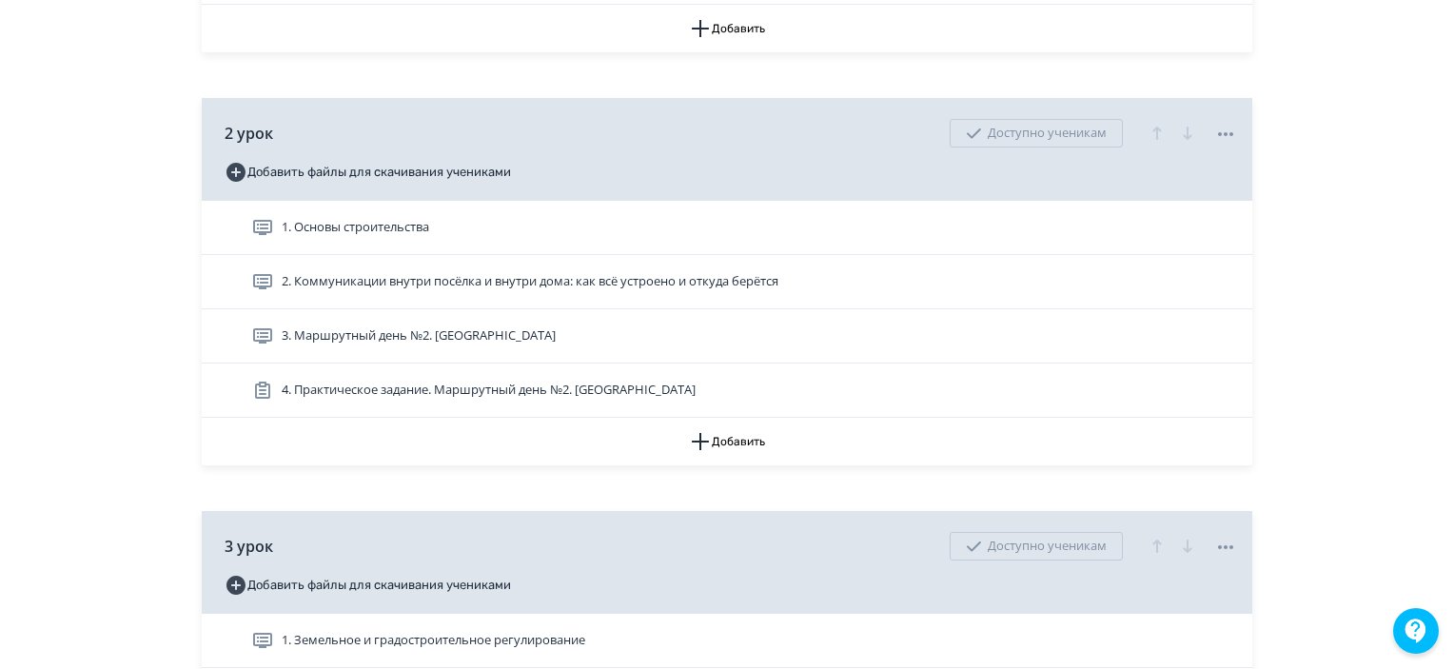
scroll to position [1427, 0]
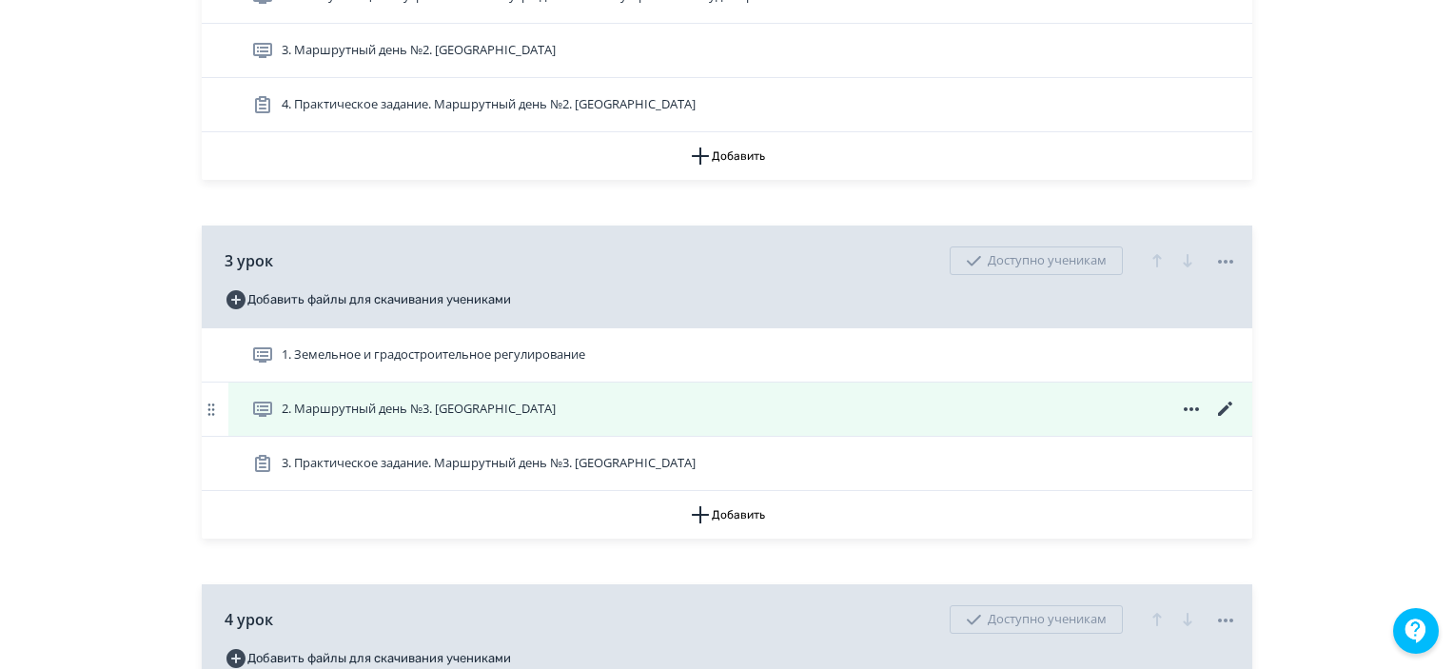
click at [1229, 420] on icon at bounding box center [1225, 409] width 23 height 23
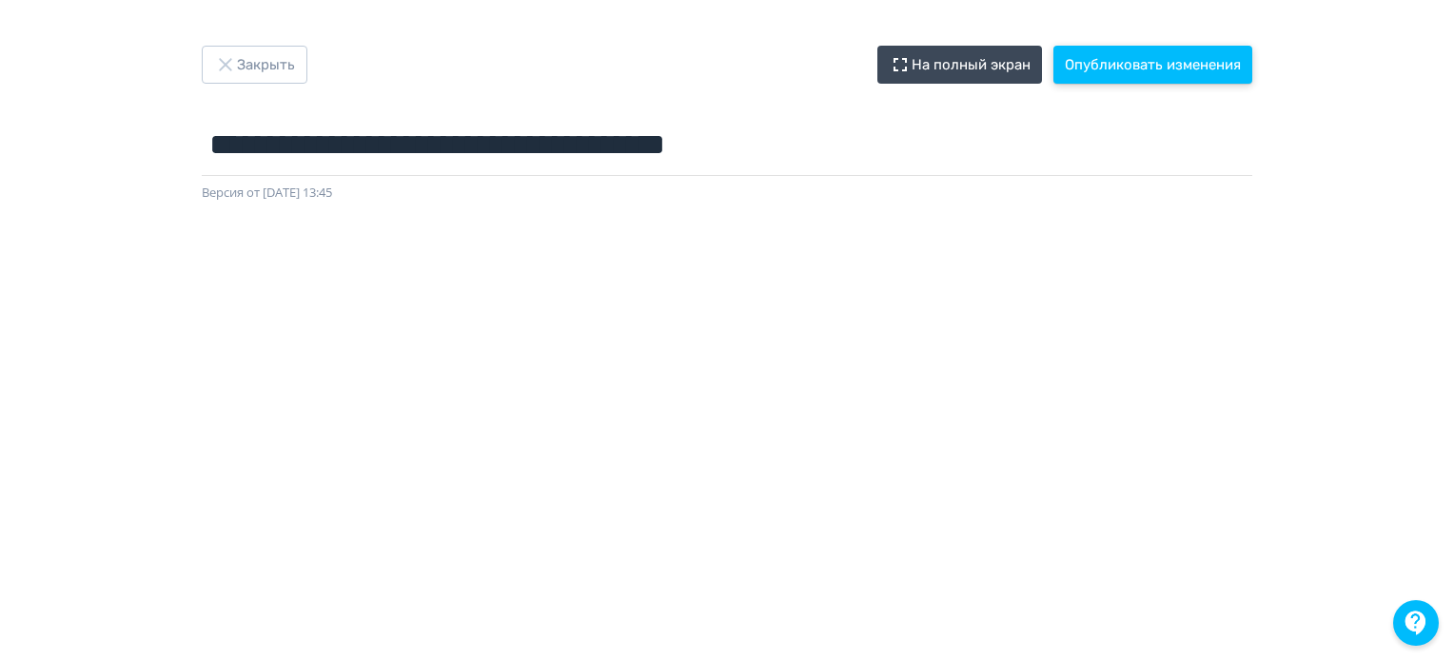
click at [1100, 65] on button "Опубликовать изменения" at bounding box center [1152, 65] width 199 height 38
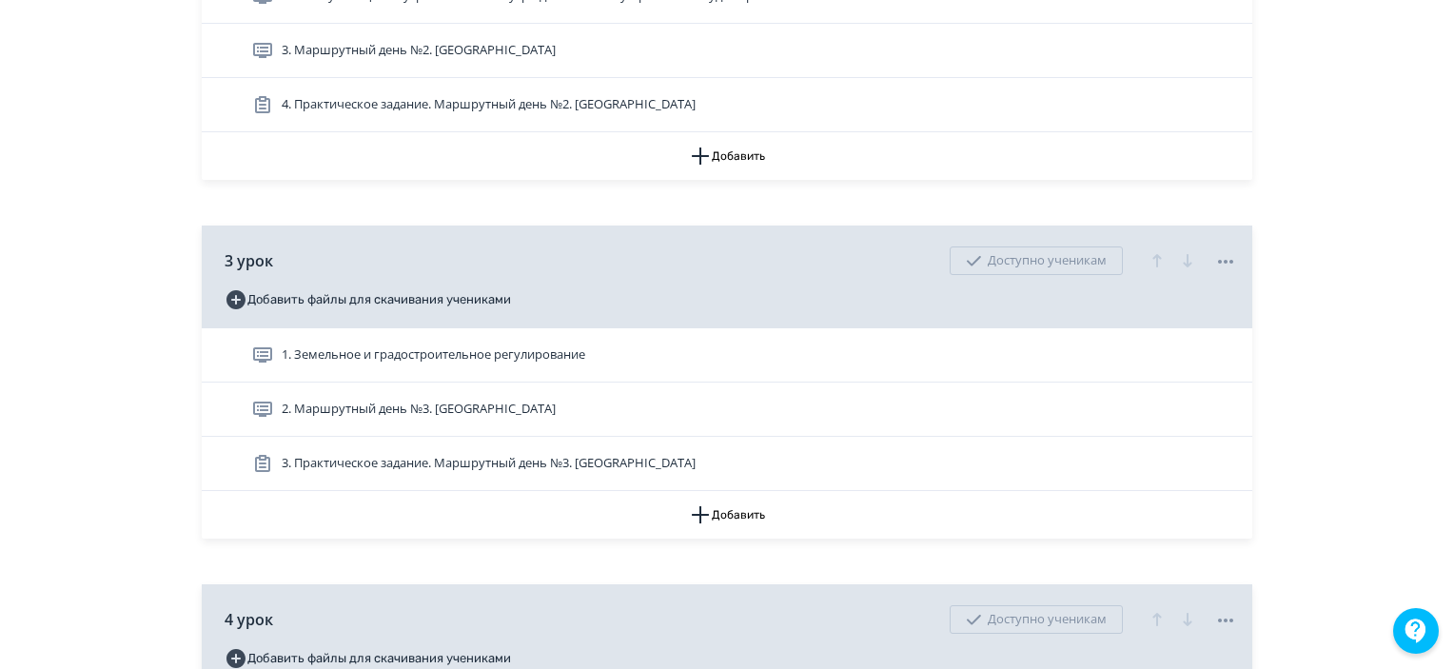
scroll to position [1617, 0]
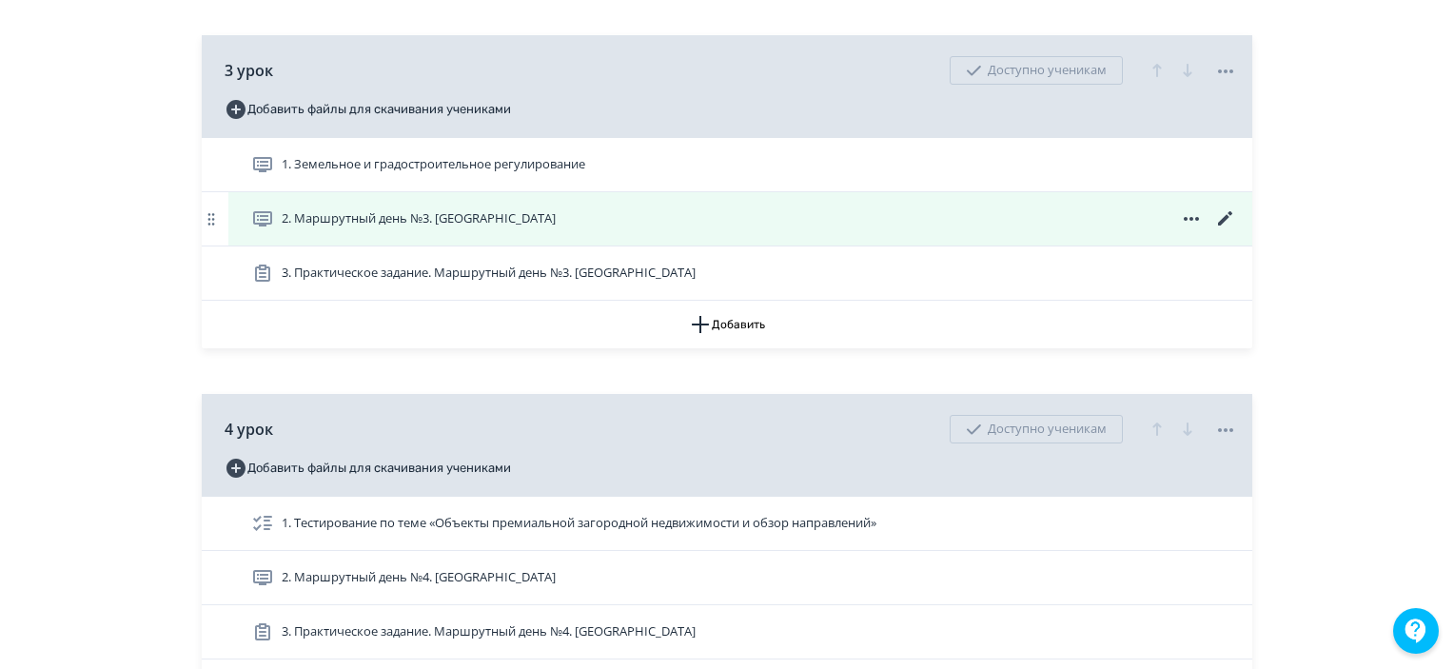
click at [1231, 230] on icon at bounding box center [1225, 218] width 23 height 23
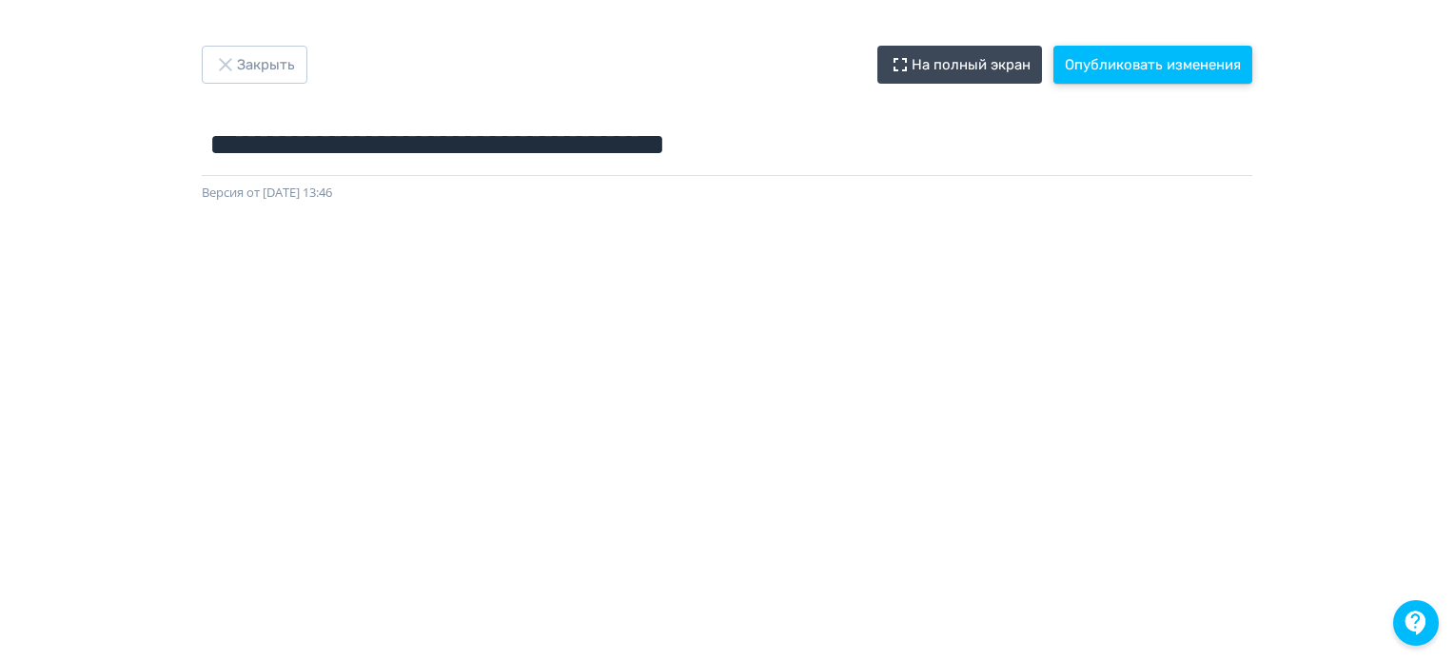
click at [1146, 74] on button "Опубликовать изменения" at bounding box center [1152, 65] width 199 height 38
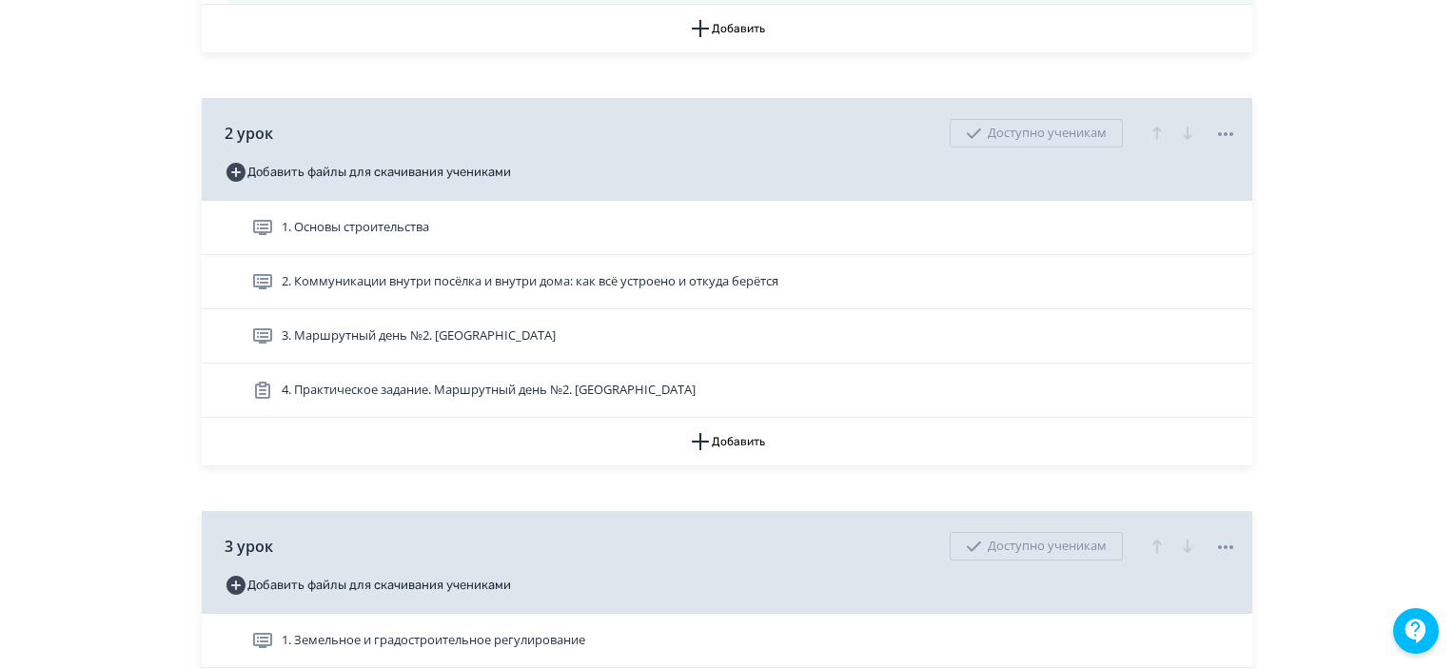
scroll to position [1522, 0]
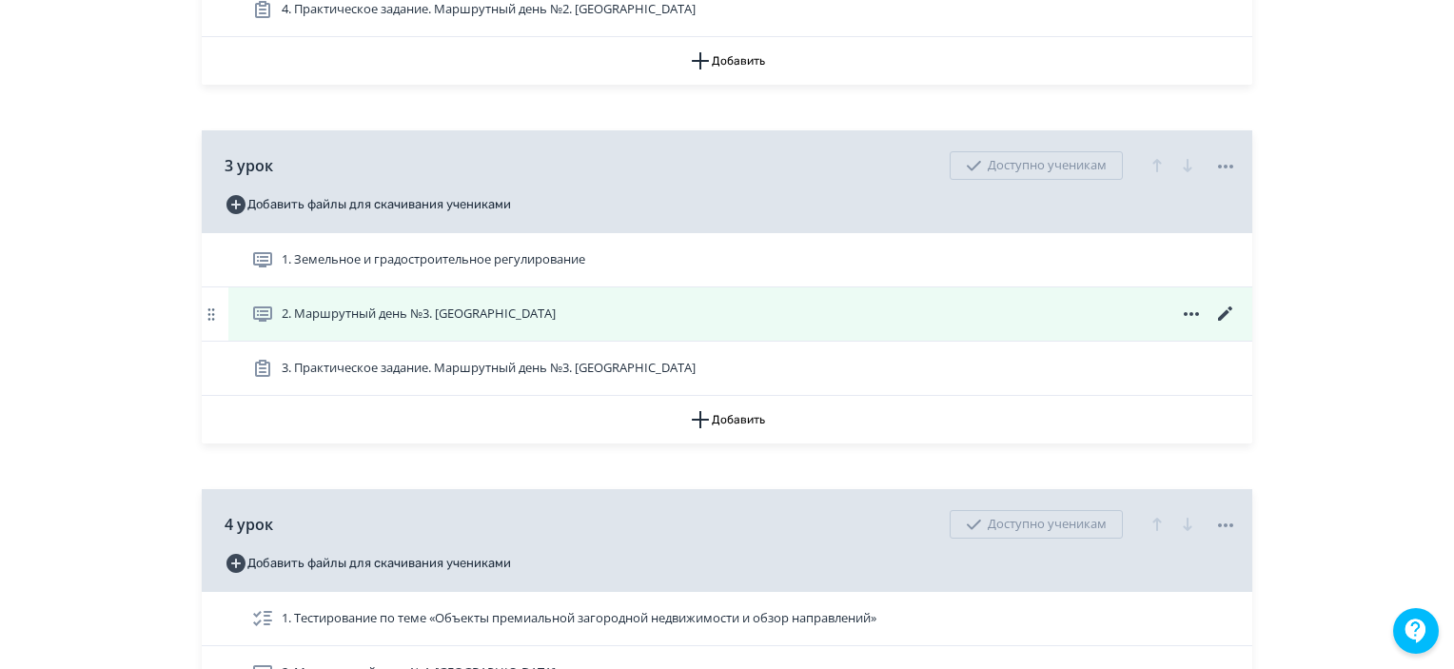
click at [1216, 325] on icon at bounding box center [1225, 314] width 23 height 23
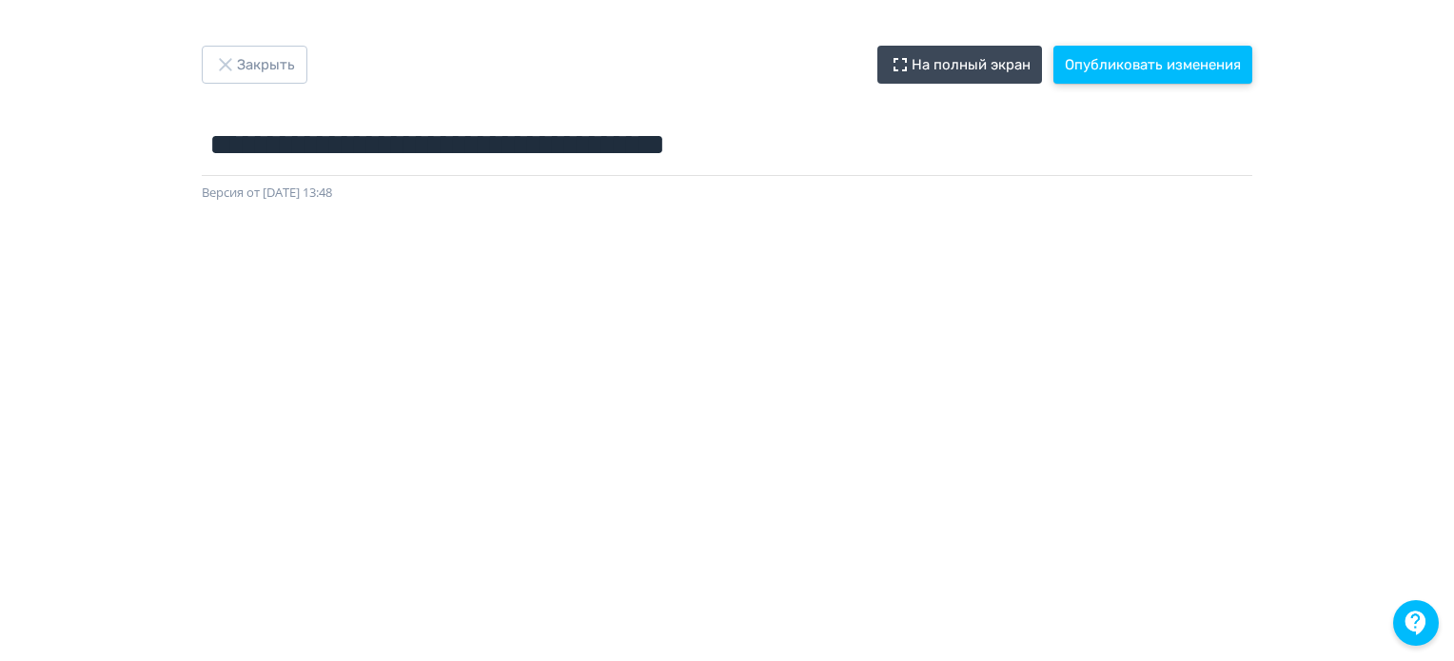
click at [1106, 56] on button "Опубликовать изменения" at bounding box center [1152, 65] width 199 height 38
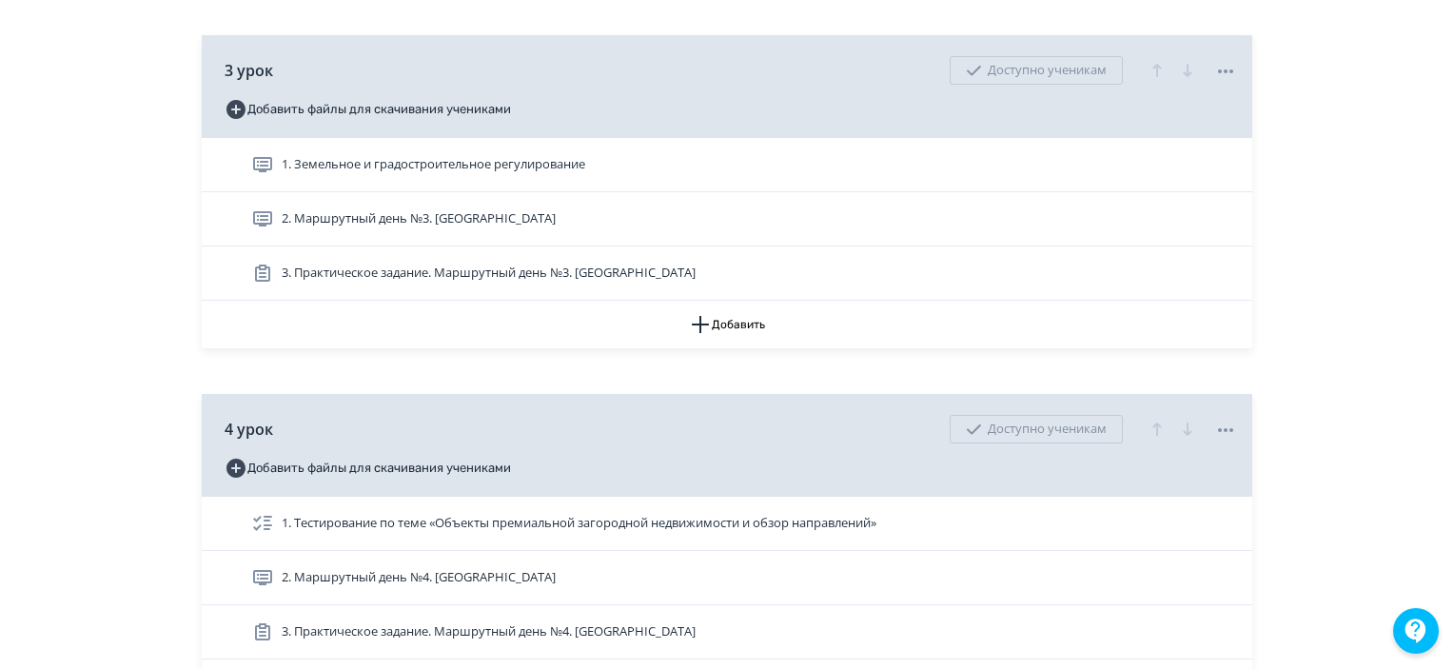
scroll to position [1808, 0]
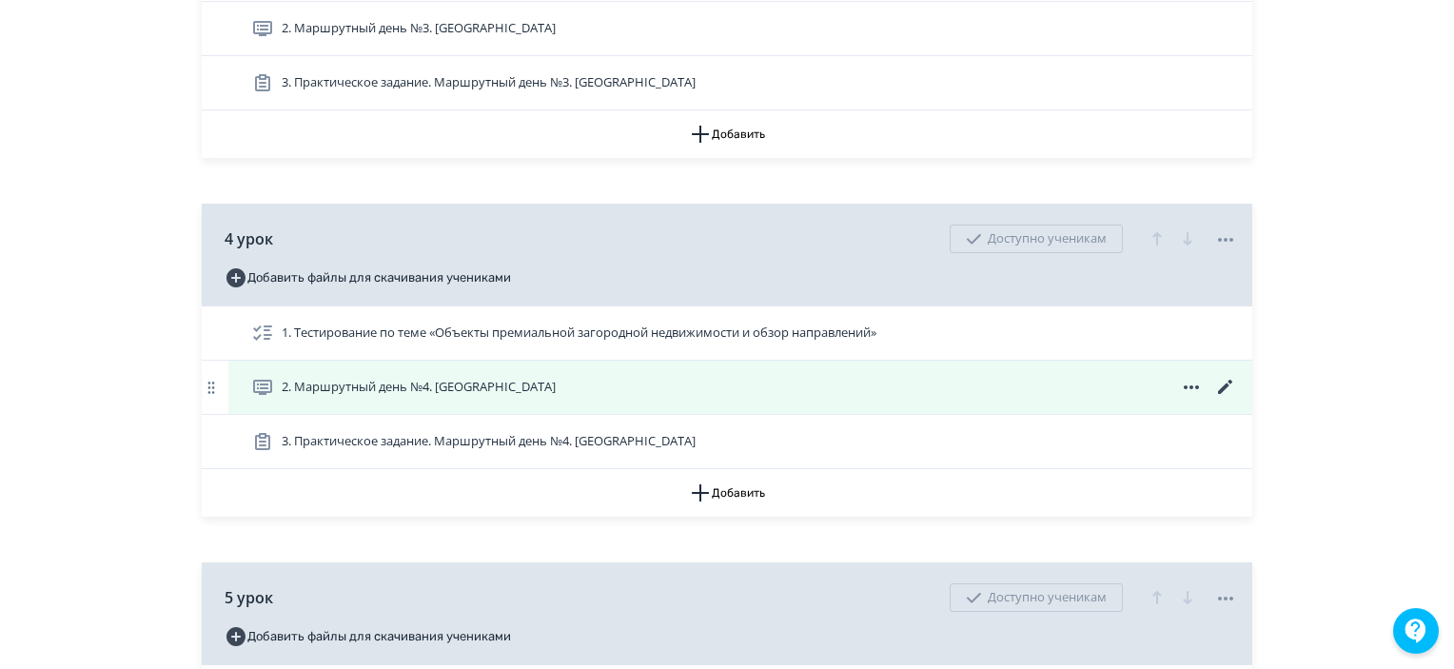
click at [1219, 399] on icon at bounding box center [1225, 387] width 23 height 23
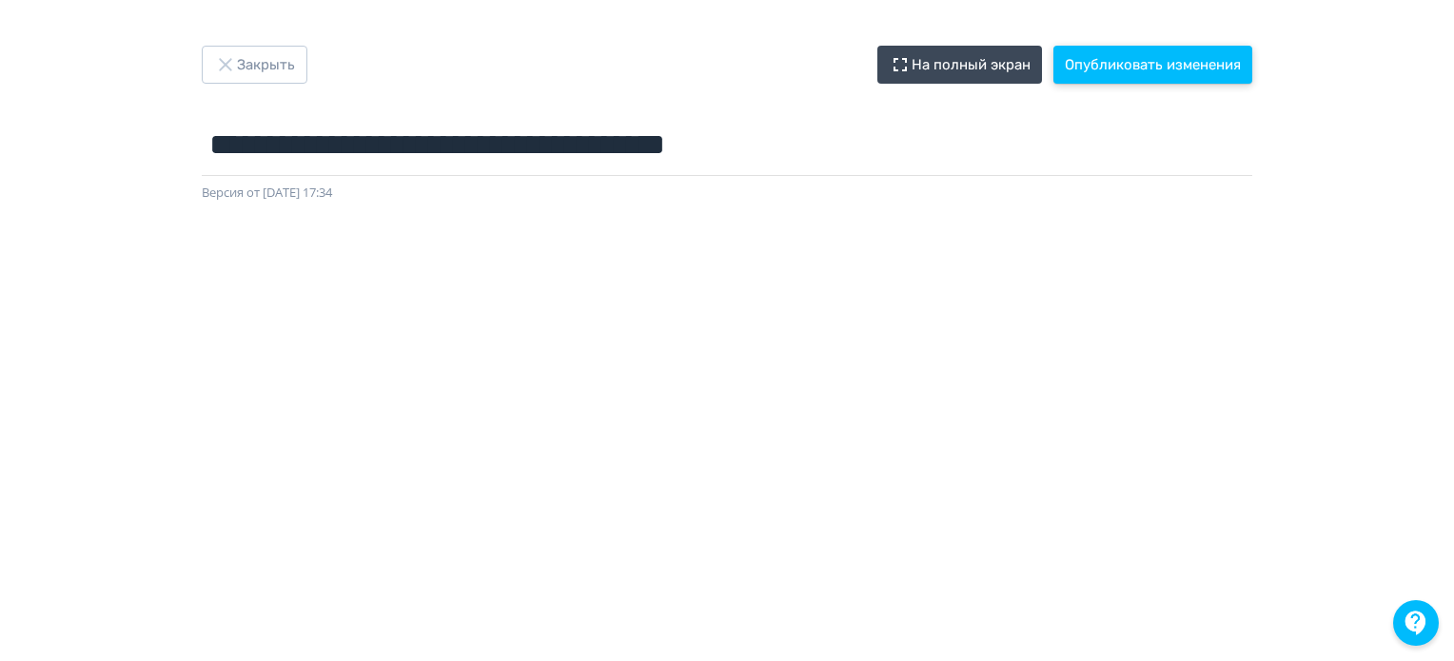
click at [1143, 68] on button "Опубликовать изменения" at bounding box center [1152, 65] width 199 height 38
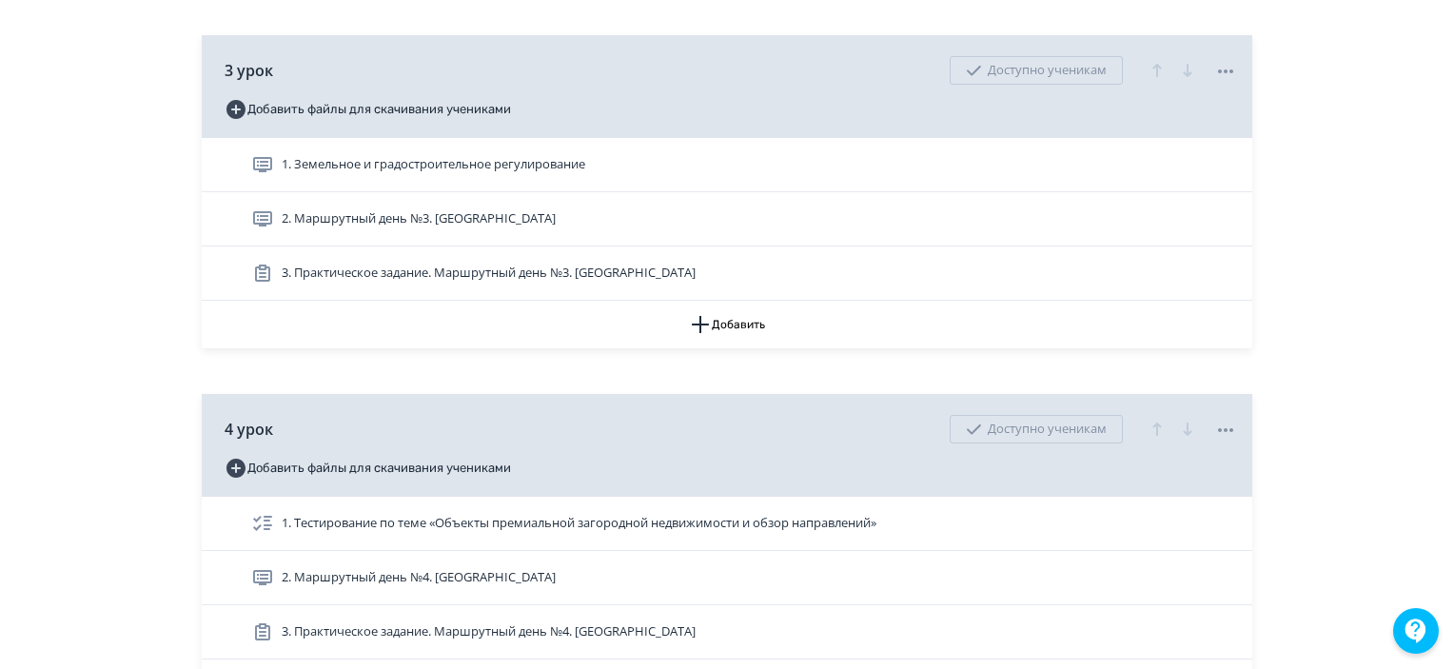
scroll to position [1998, 0]
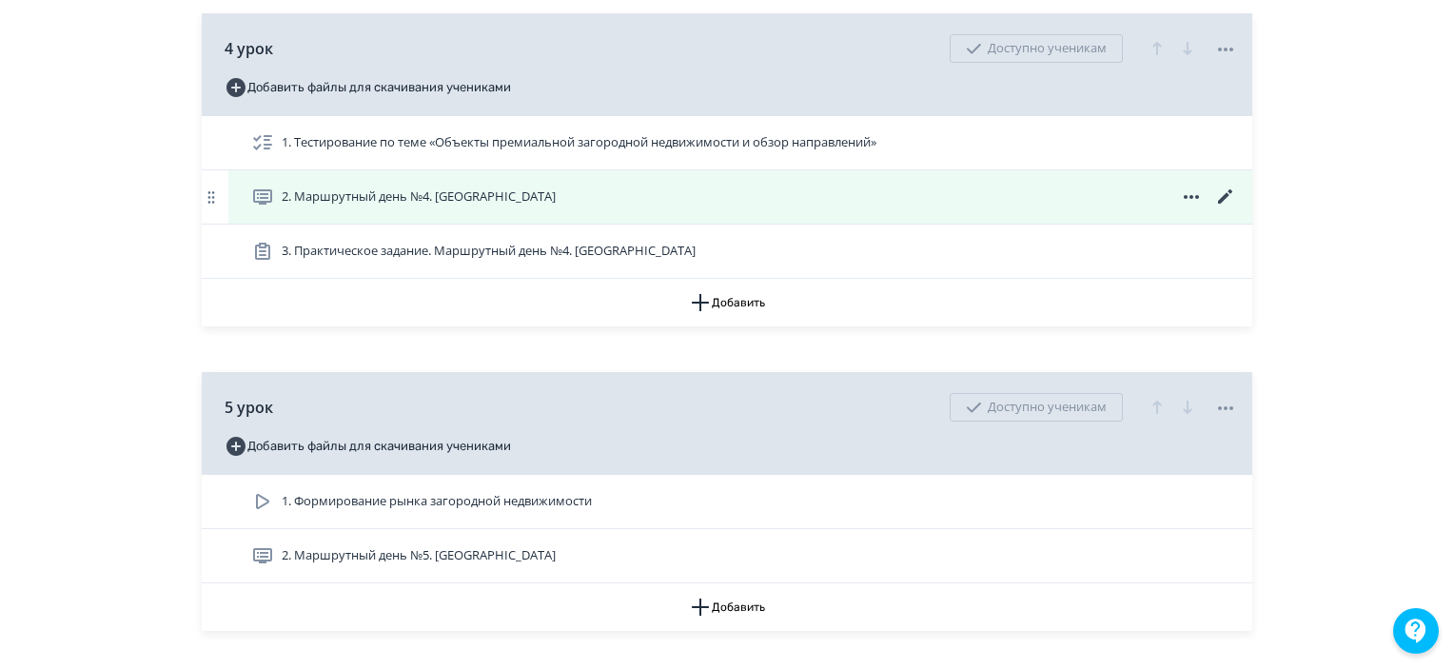
click at [1218, 208] on icon at bounding box center [1225, 197] width 23 height 23
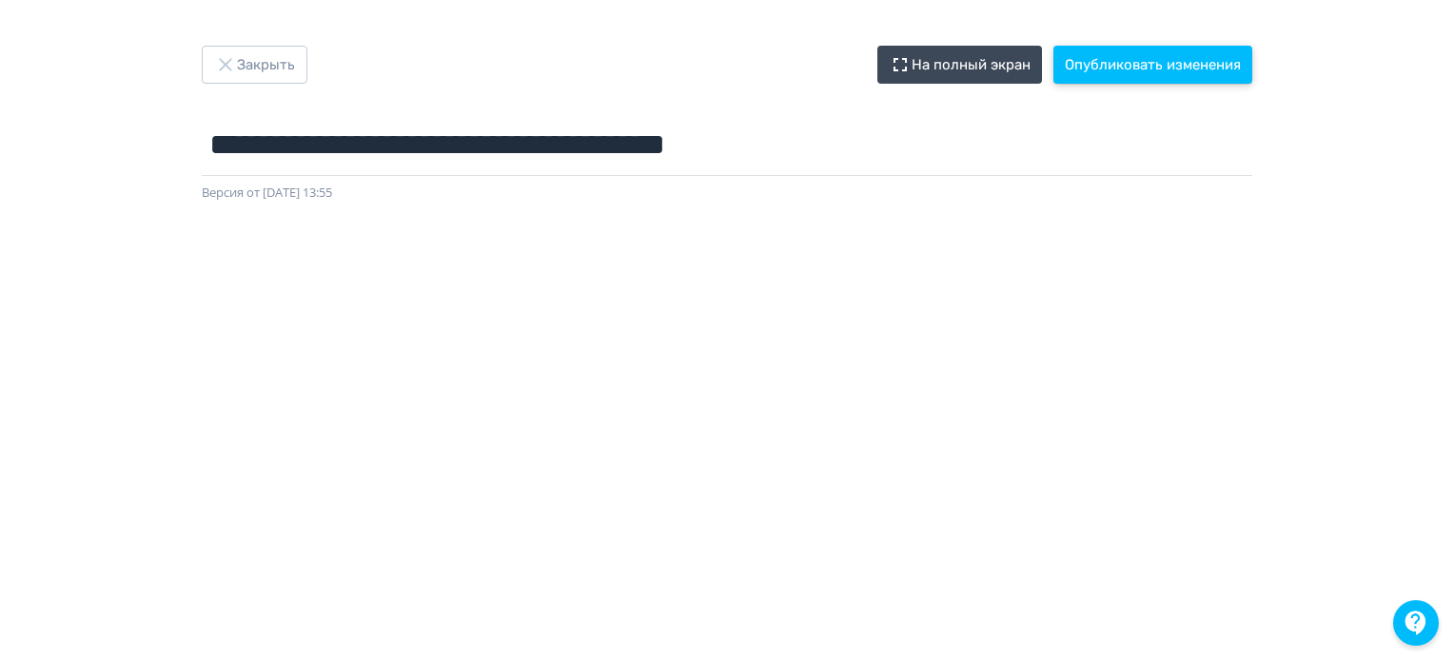
click at [1182, 68] on button "Опубликовать изменения" at bounding box center [1152, 65] width 199 height 38
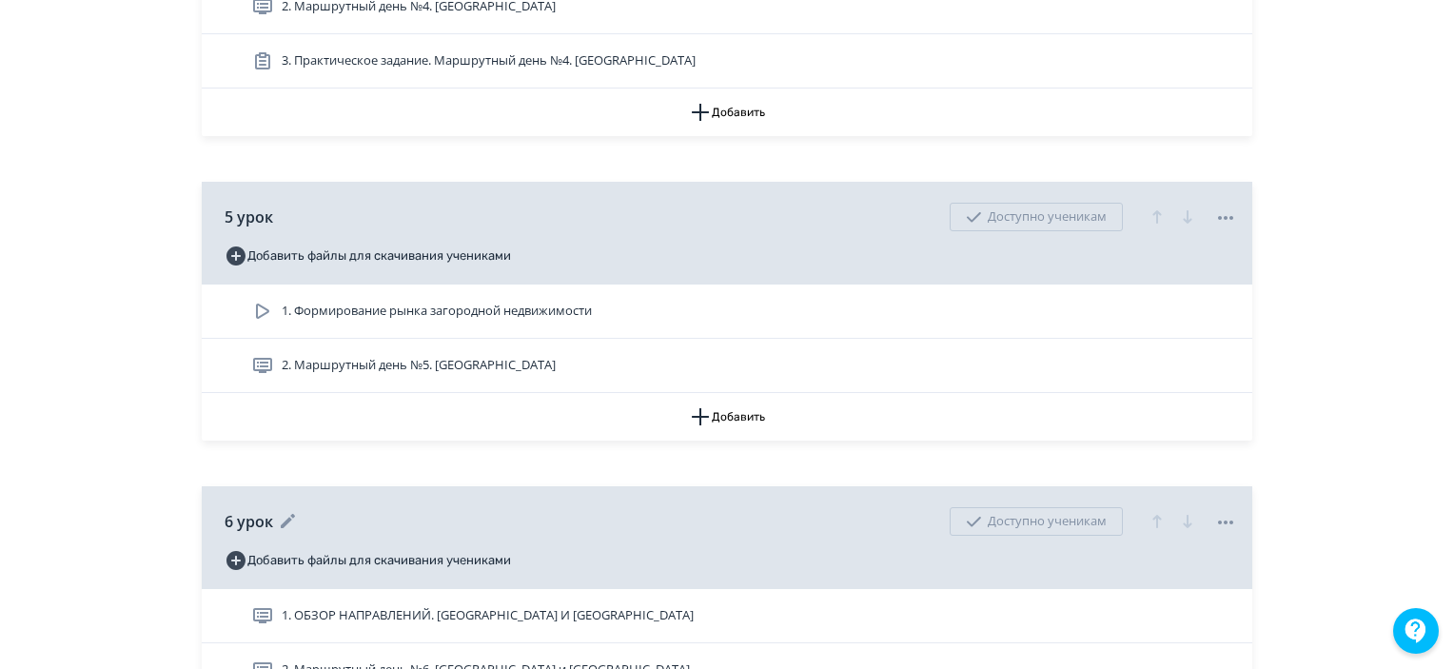
scroll to position [1998, 0]
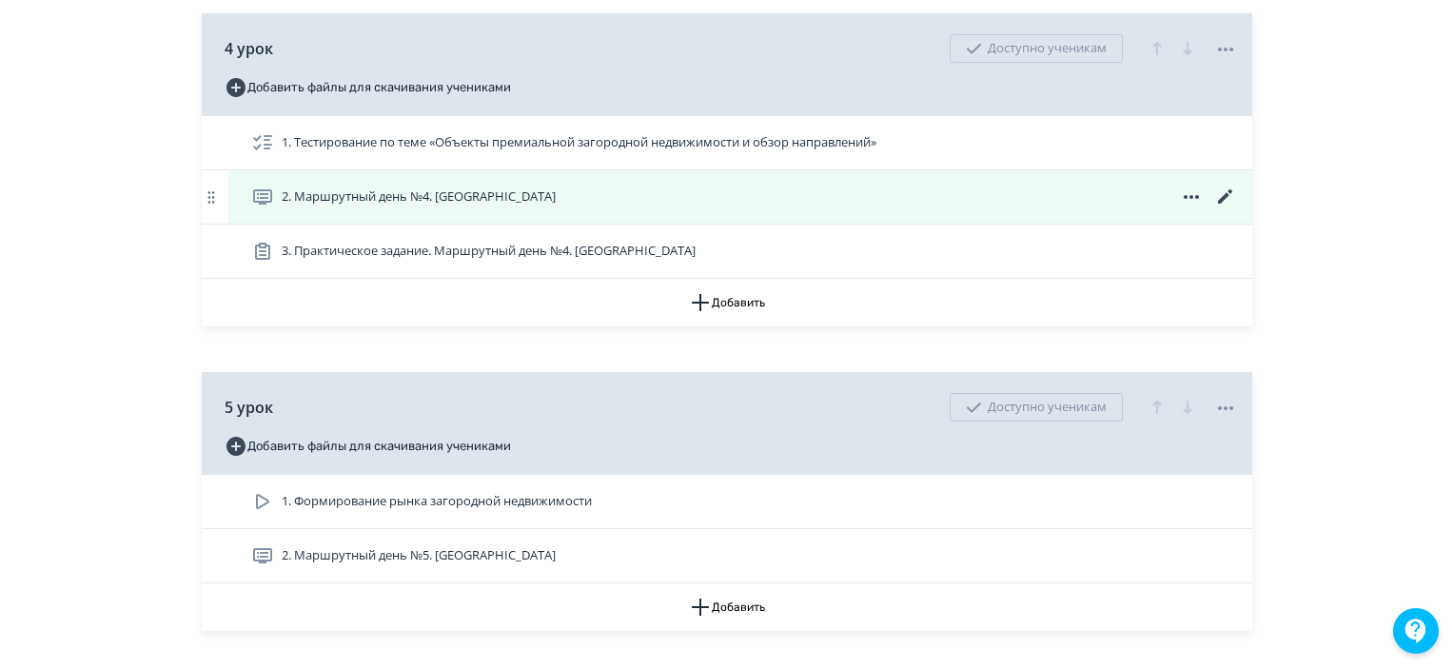
click at [1218, 208] on icon at bounding box center [1225, 197] width 23 height 23
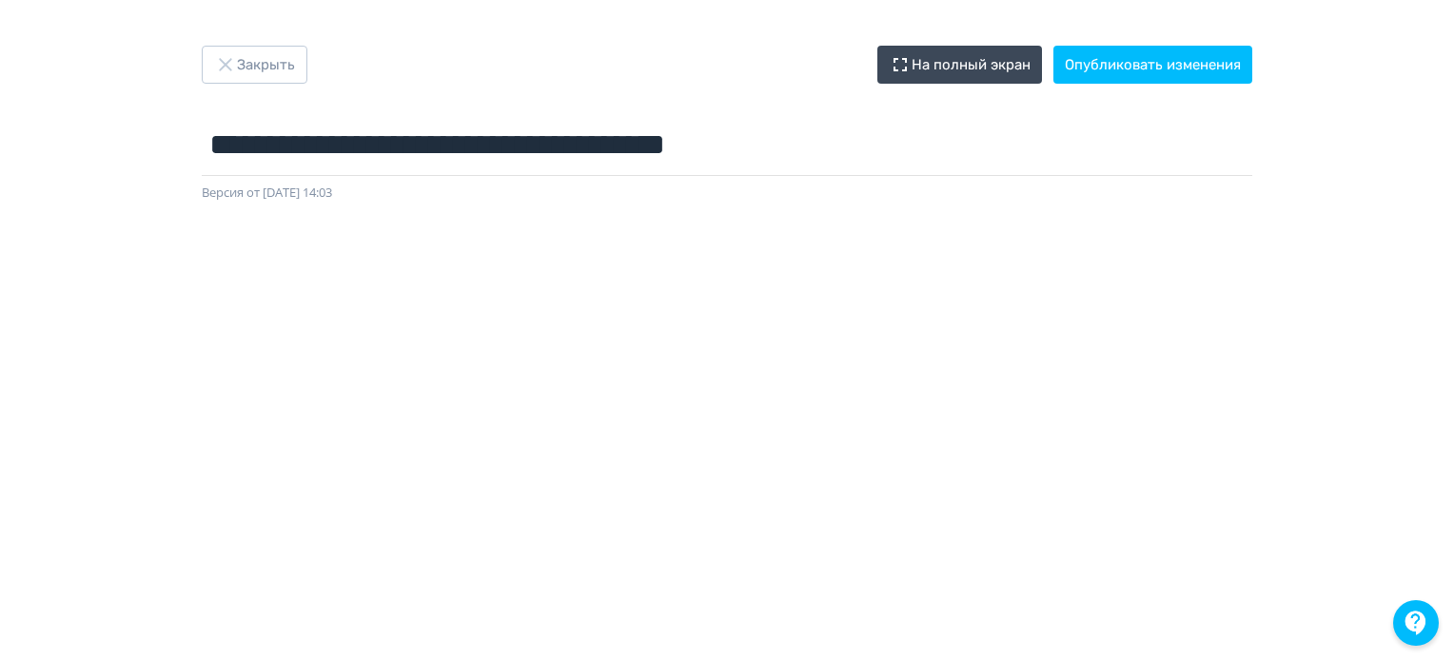
scroll to position [4, 0]
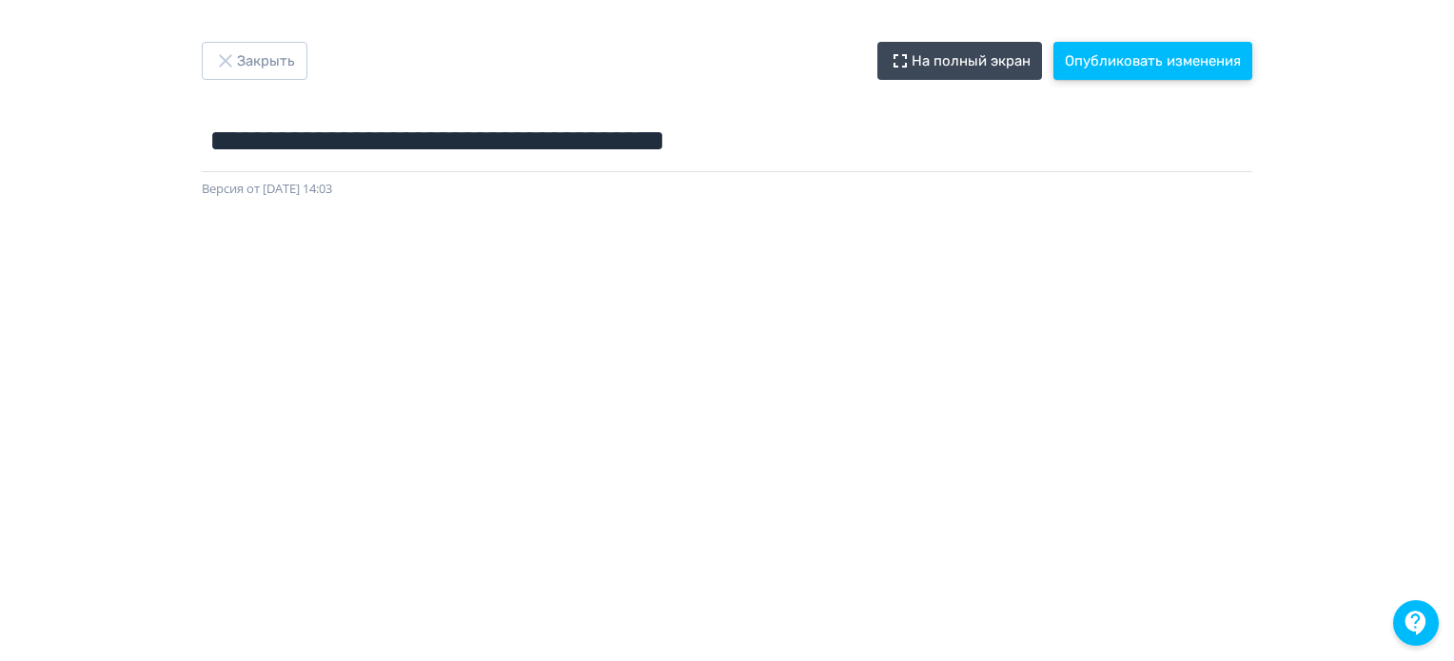
click at [1154, 61] on button "Опубликовать изменения" at bounding box center [1152, 61] width 199 height 38
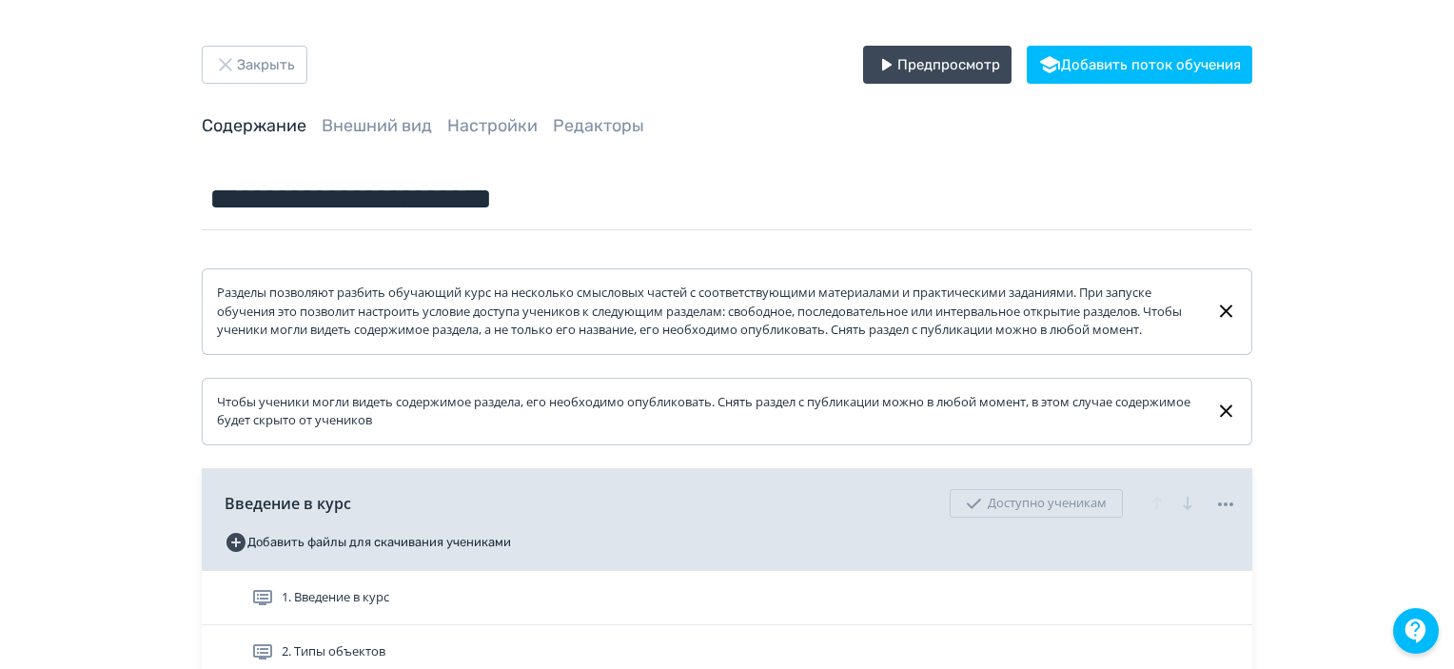
click at [251, 76] on button "Закрыть" at bounding box center [255, 65] width 106 height 38
